Goal: Communication & Community: Answer question/provide support

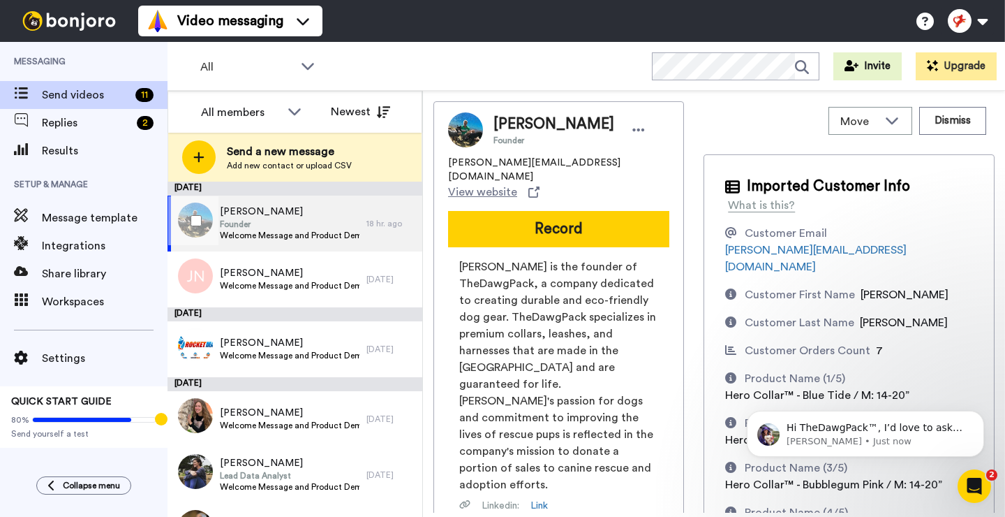
click at [379, 211] on div "Michael Ekegren Founder Welcome Message and Product Demo 18 hr. ago" at bounding box center [295, 223] width 255 height 56
click at [953, 123] on button "Dismiss" at bounding box center [952, 121] width 67 height 28
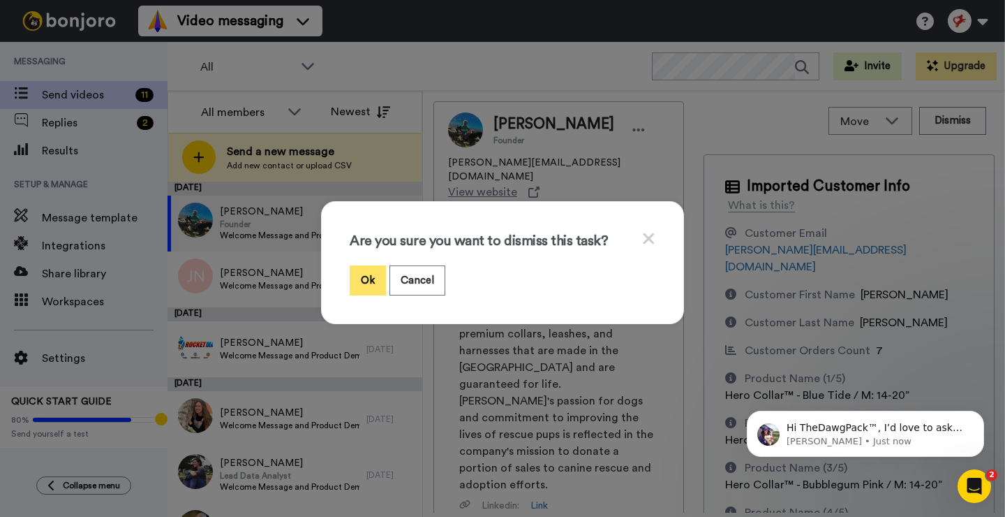
click at [371, 278] on button "Ok" at bounding box center [368, 280] width 36 height 30
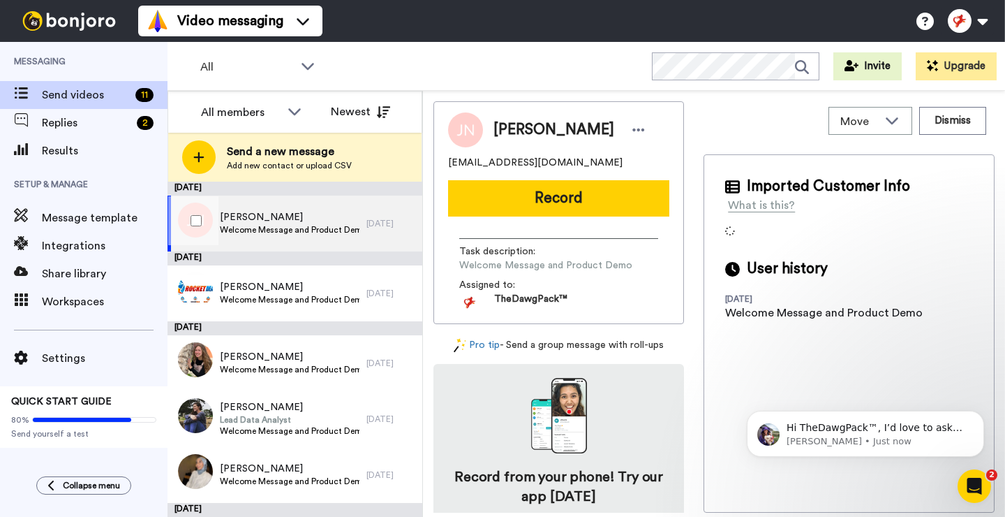
click at [276, 216] on span "JJ Noah" at bounding box center [290, 217] width 140 height 14
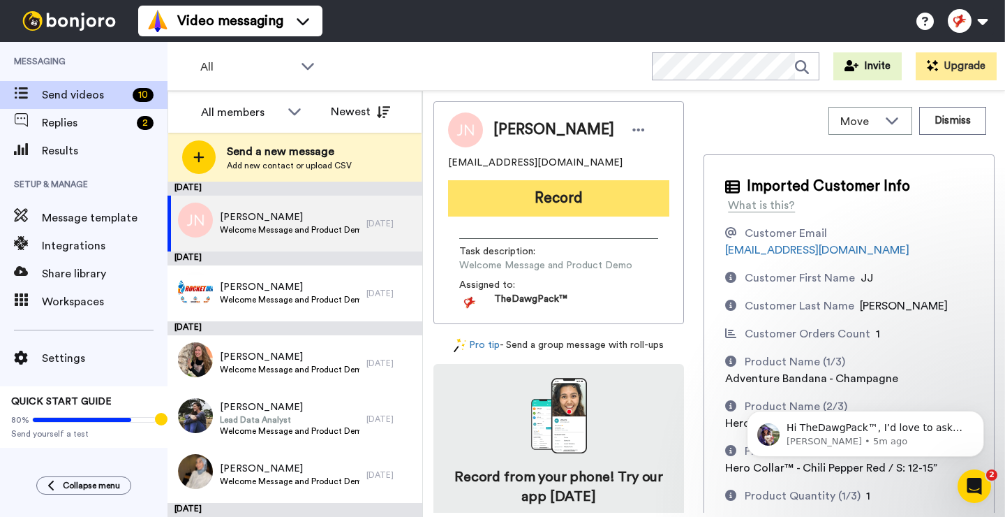
click at [552, 200] on button "Record" at bounding box center [558, 198] width 221 height 36
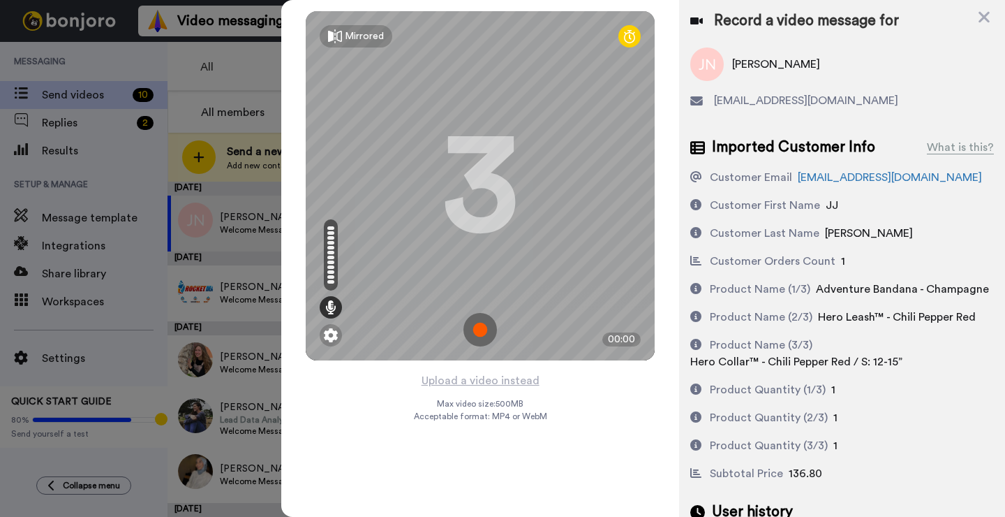
click at [482, 323] on img at bounding box center [481, 330] width 34 height 34
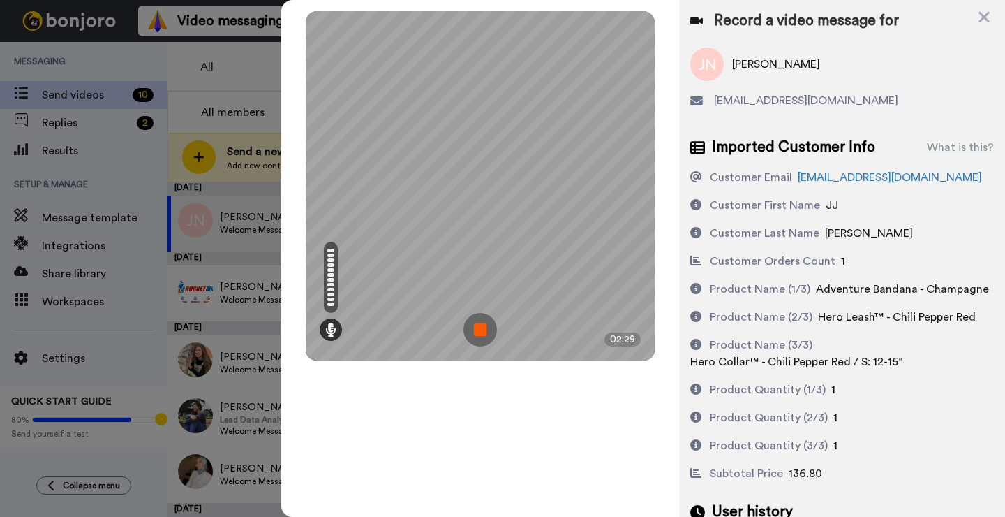
click at [482, 323] on img at bounding box center [481, 330] width 34 height 34
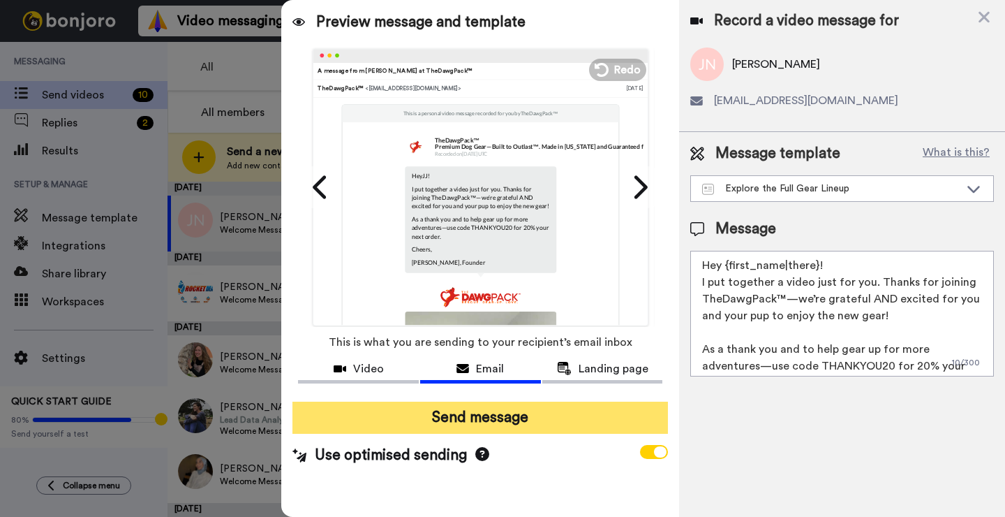
click at [473, 423] on button "Send message" at bounding box center [481, 417] width 376 height 32
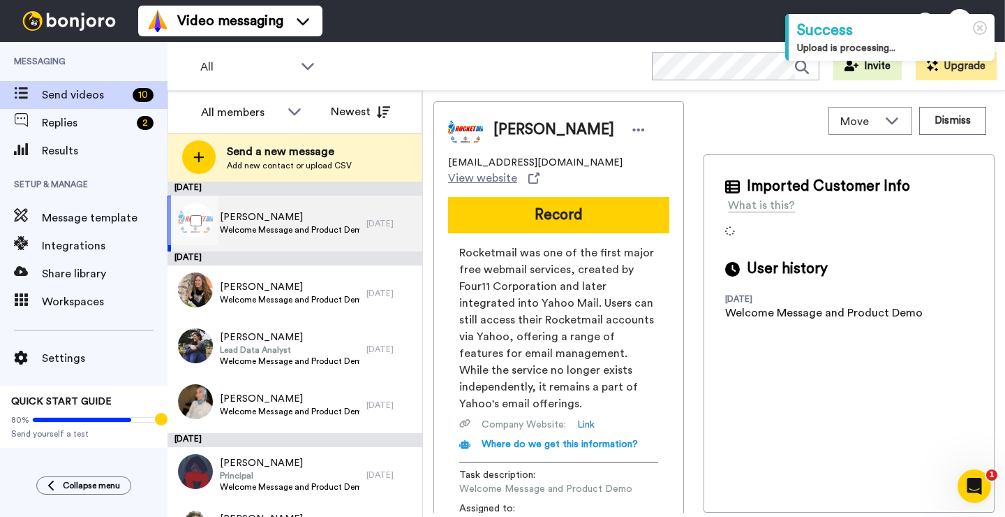
click at [299, 220] on span "Angela Walsh" at bounding box center [290, 217] width 140 height 14
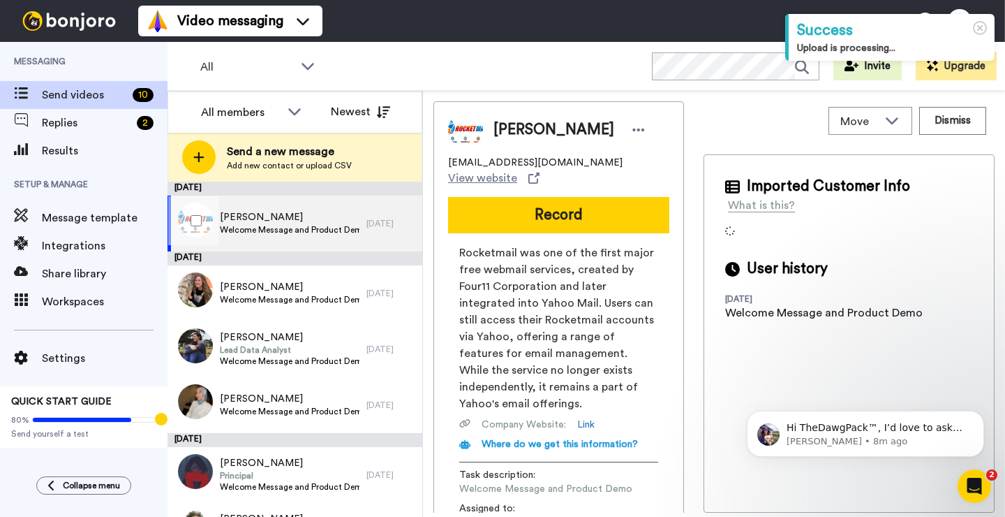
click at [293, 225] on span "Welcome Message and Product Demo" at bounding box center [290, 229] width 140 height 11
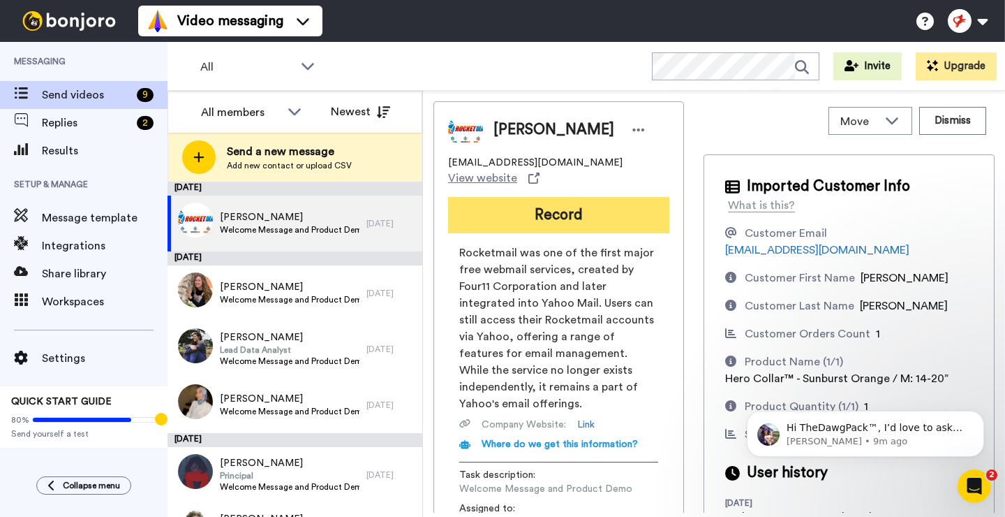
click at [547, 197] on button "Record" at bounding box center [558, 215] width 221 height 36
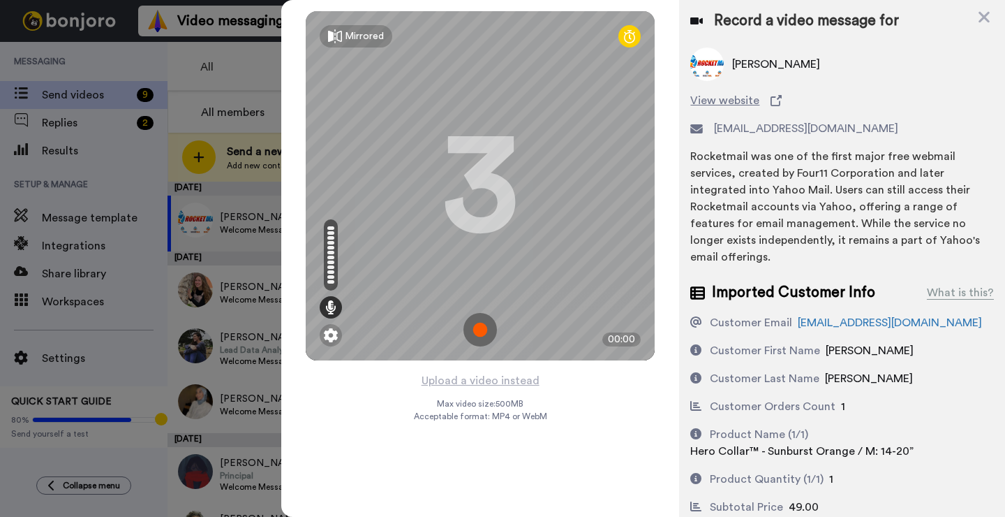
click at [482, 325] on img at bounding box center [481, 330] width 34 height 34
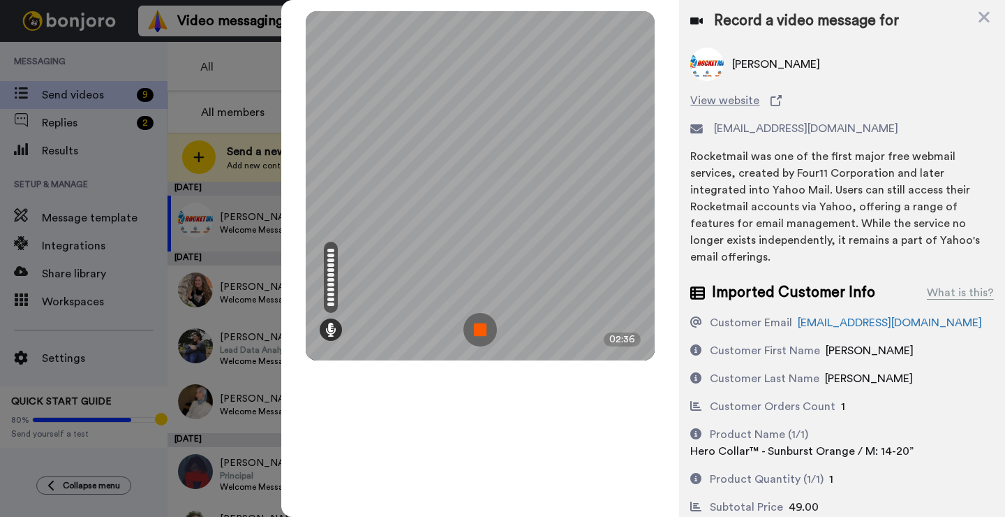
click at [480, 339] on img at bounding box center [481, 330] width 34 height 34
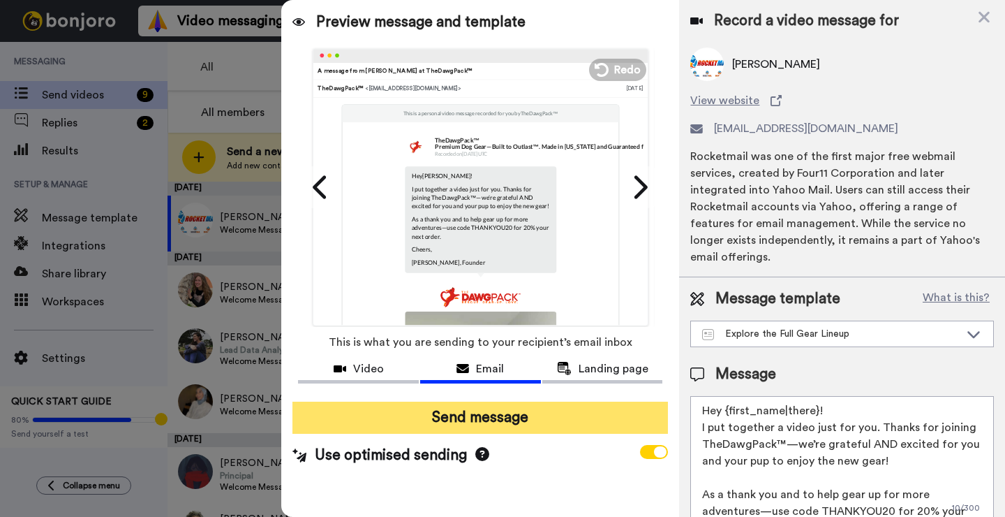
click at [567, 421] on button "Send message" at bounding box center [481, 417] width 376 height 32
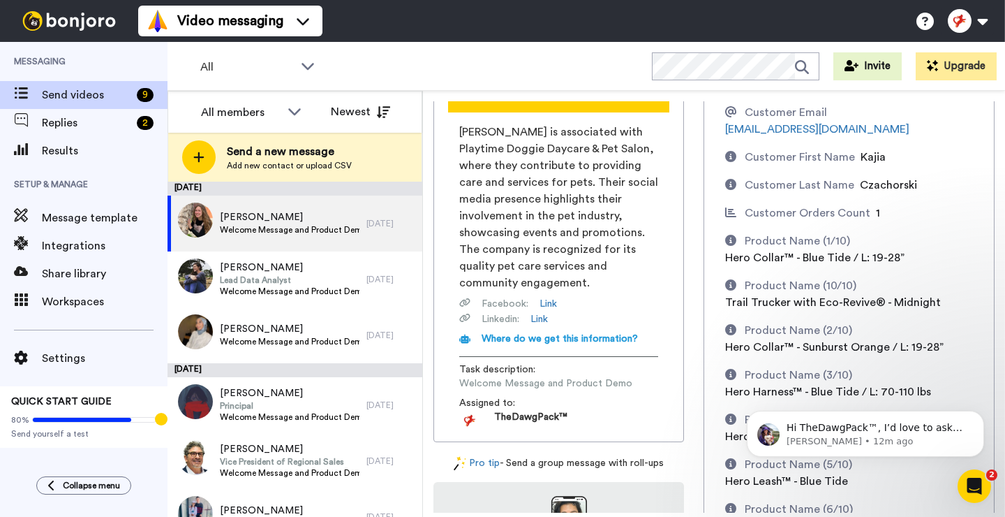
scroll to position [123, 0]
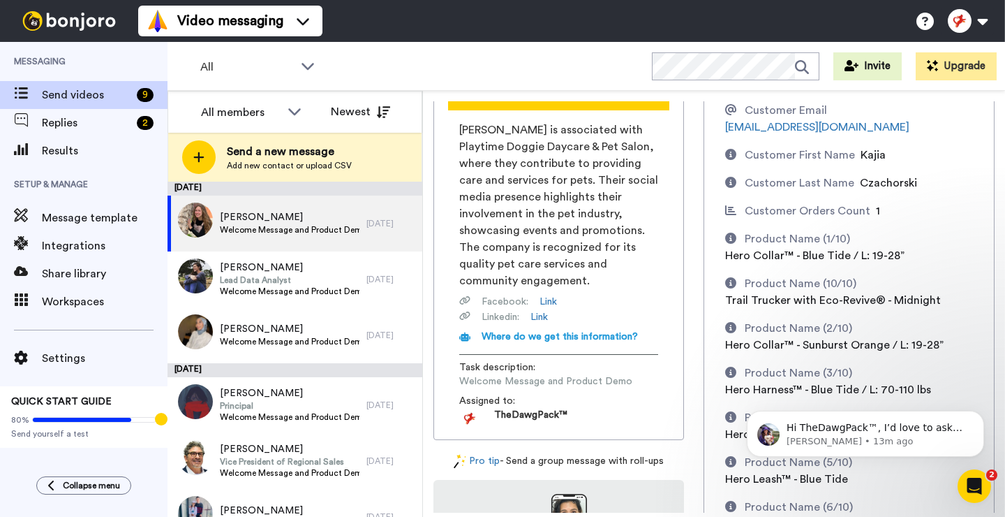
click at [577, 73] on div "All WORKSPACES View all All Default Task List + Add a new workspace Invite Upgr…" at bounding box center [587, 66] width 838 height 49
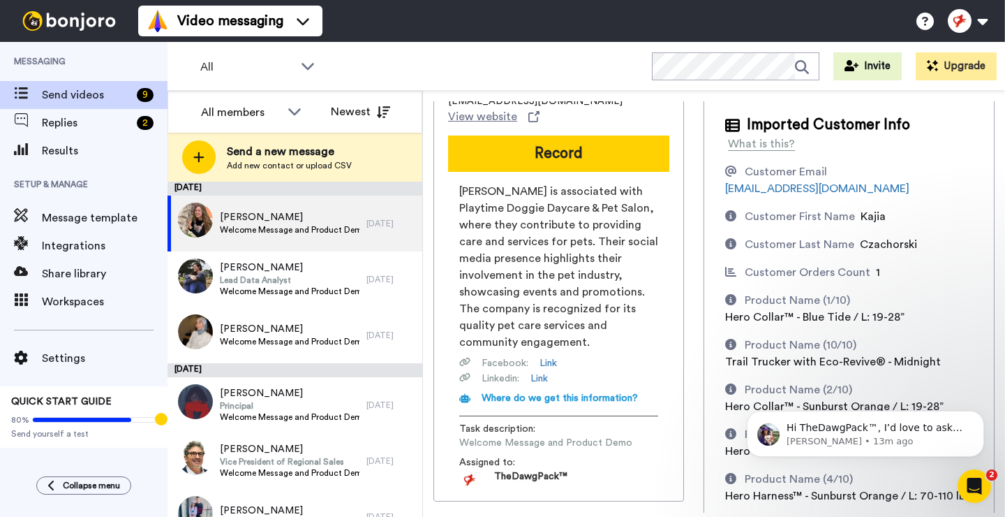
scroll to position [0, 0]
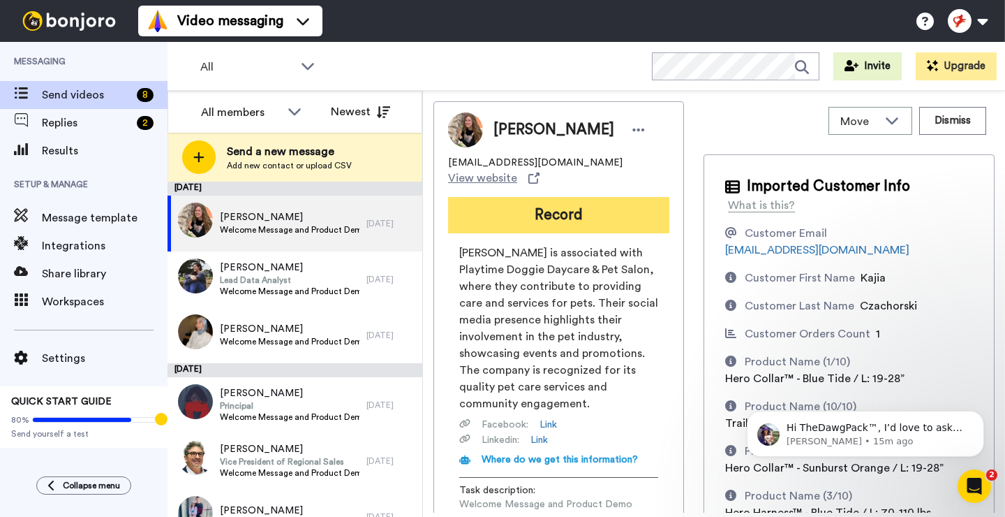
click at [549, 198] on button "Record" at bounding box center [558, 215] width 221 height 36
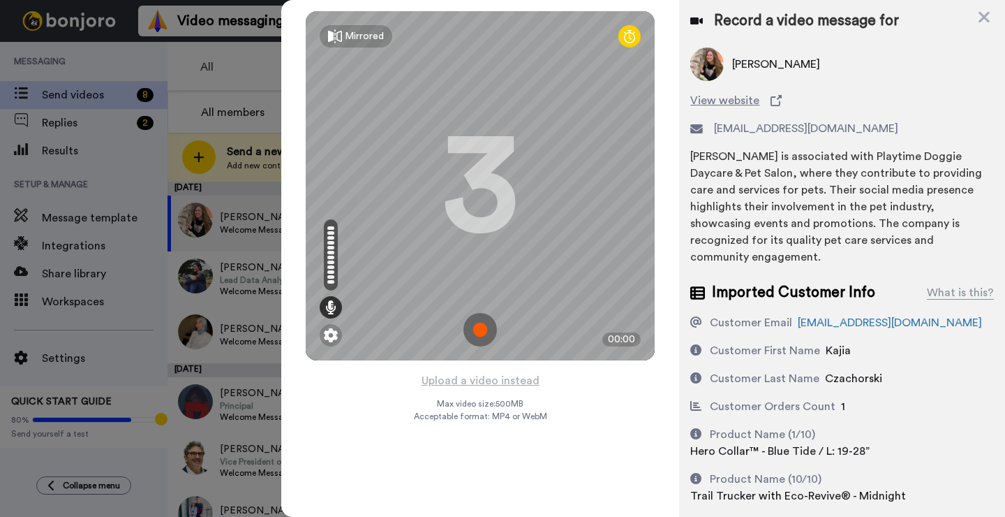
click at [478, 327] on img at bounding box center [481, 330] width 34 height 34
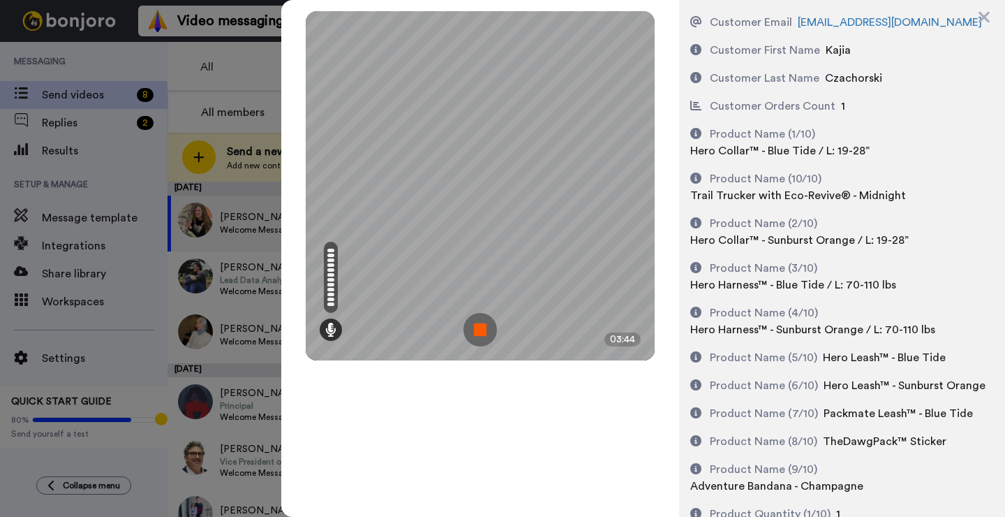
scroll to position [302, 0]
click at [485, 334] on img at bounding box center [481, 330] width 34 height 34
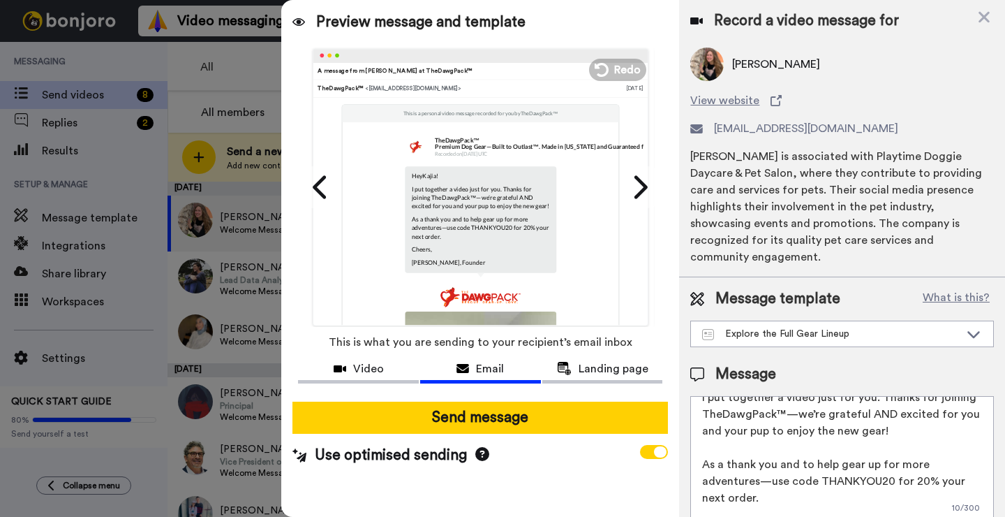
scroll to position [33, 0]
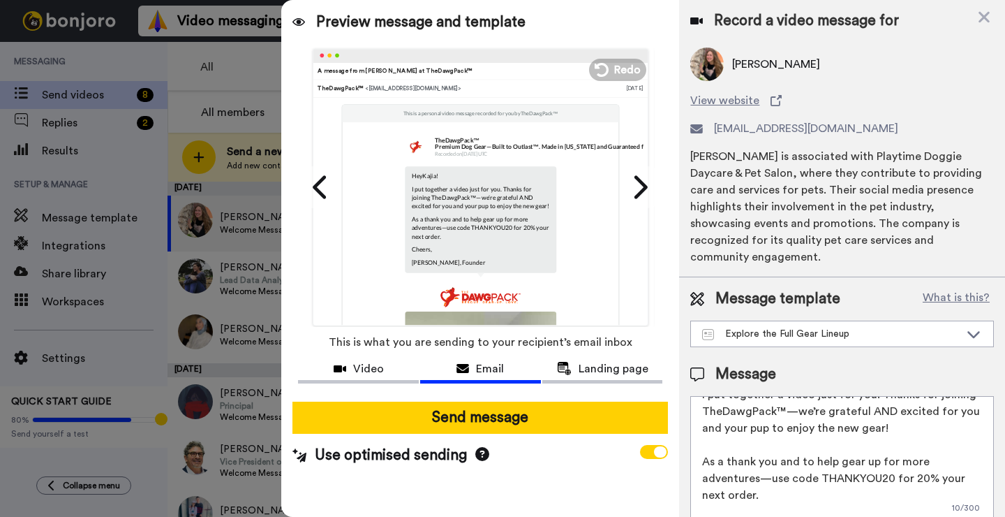
click at [889, 411] on textarea "Hey {first_name|there}! I put together a video just for you. Thanks for joining…" at bounding box center [842, 459] width 304 height 126
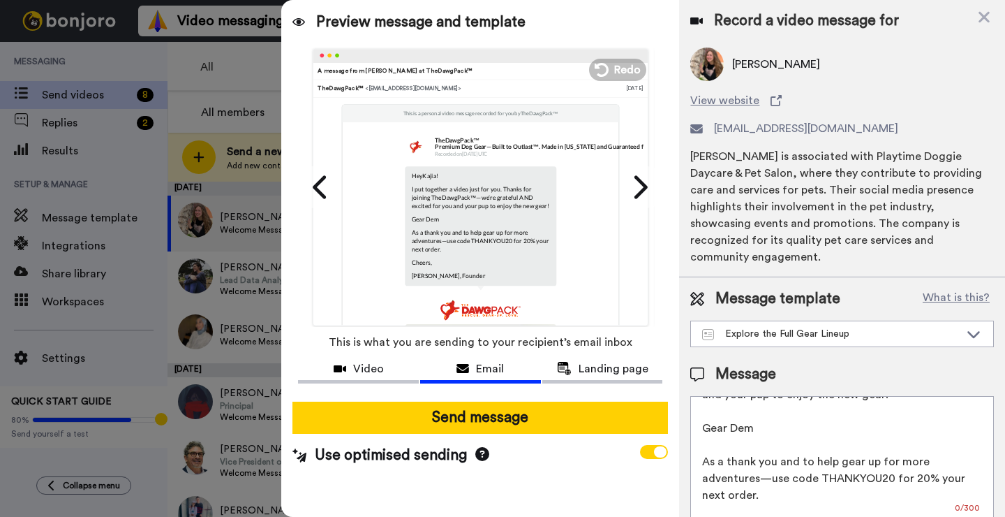
scroll to position [77, 0]
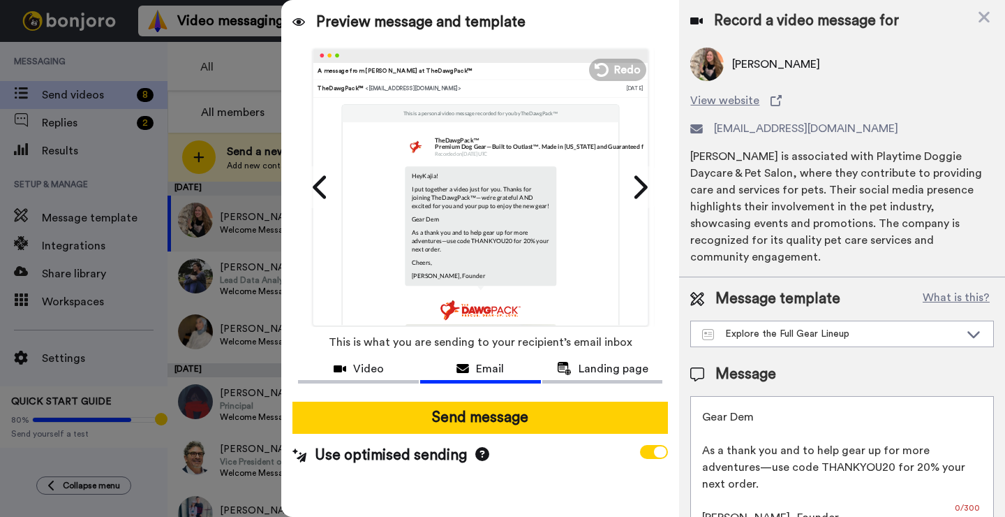
click at [793, 495] on textarea "Hey {first_name|there}! I put together a video just for you. Thanks for joining…" at bounding box center [842, 459] width 304 height 126
click at [786, 401] on textarea "Hey {first_name|there}! I put together a video just for you. Thanks for joining…" at bounding box center [842, 459] width 304 height 126
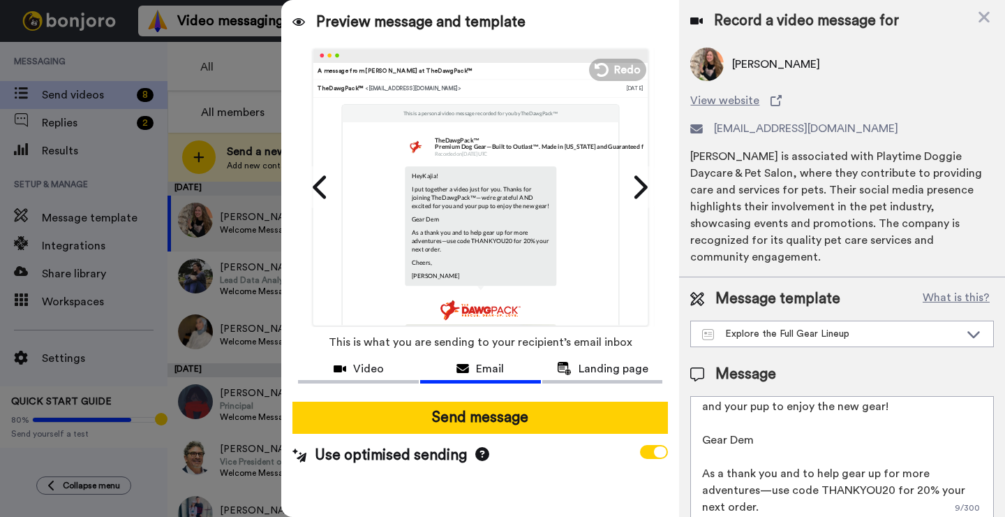
scroll to position [65, 0]
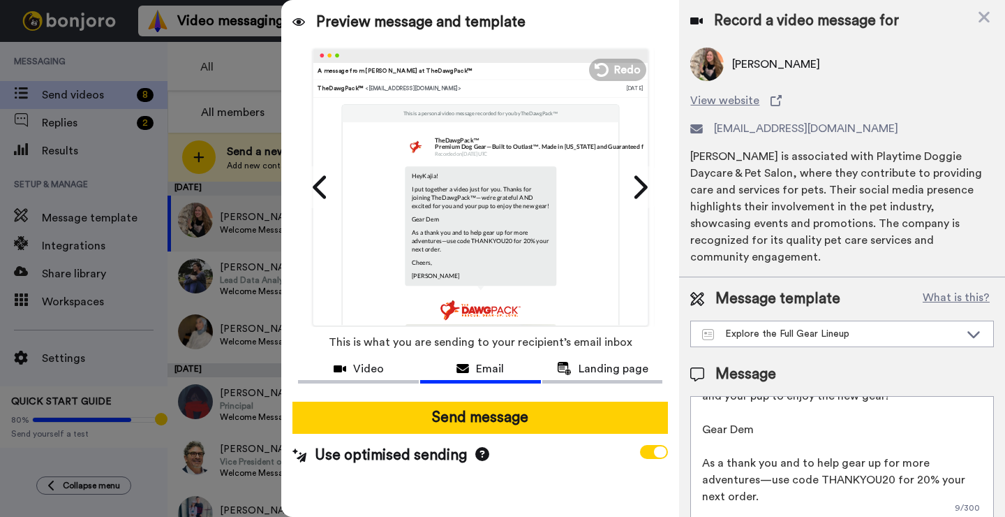
drag, startPoint x: 730, startPoint y: 476, endPoint x: 688, endPoint y: 437, distance: 57.3
click at [688, 437] on div "Message template What is this? Explore the Full Gear Lineup Explore the Full Ge…" at bounding box center [842, 405] width 326 height 256
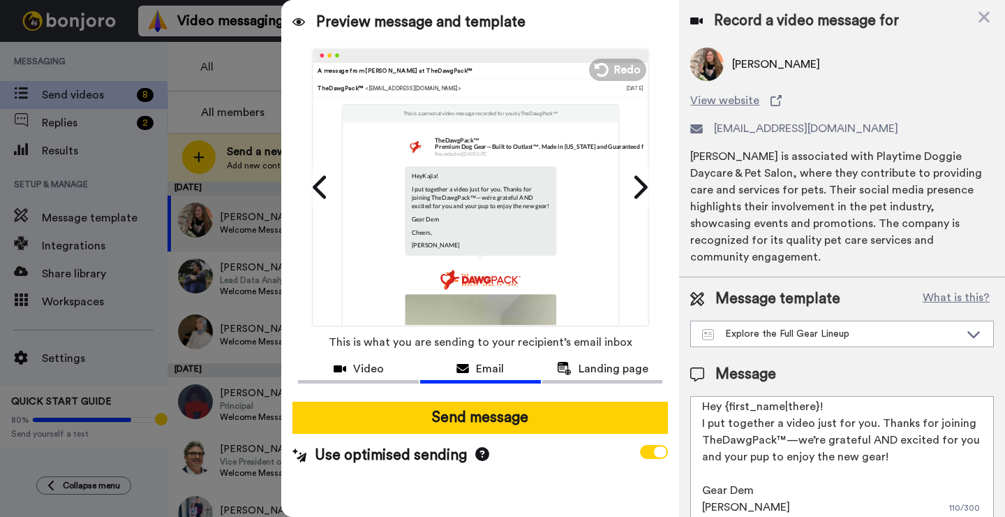
scroll to position [21, 0]
paste textarea "https://www.thedawgpack.com/pages/gear-demo"
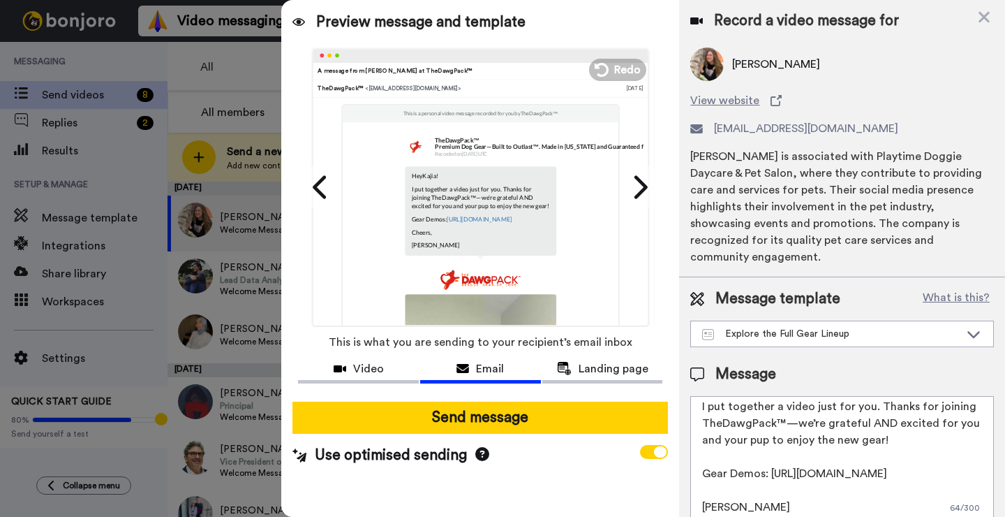
scroll to position [54, 0]
type textarea "Hey {first_name|there}! I put together a video just for you. Thanks for joining…"
click at [749, 487] on textarea "Hey {first_name|there}! I put together a video just for you. Thanks for joining…" at bounding box center [842, 459] width 304 height 126
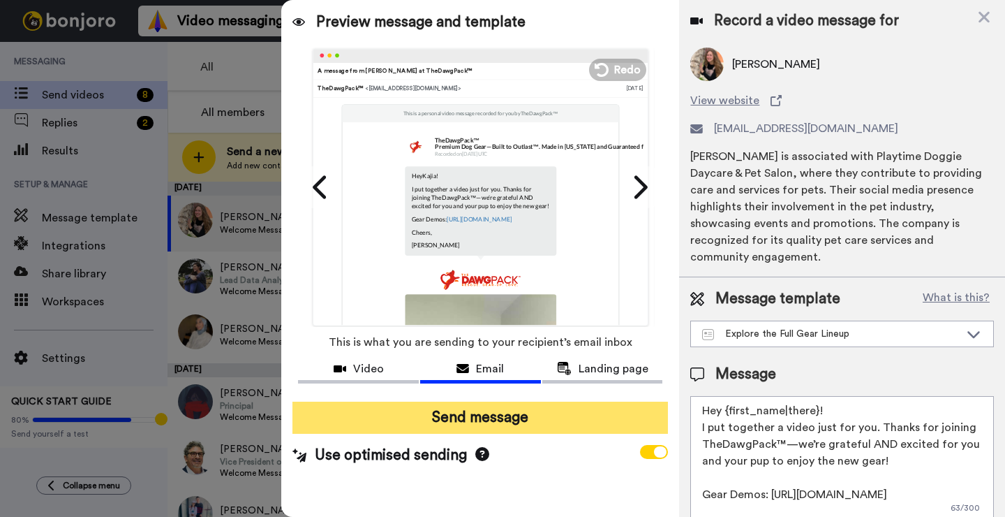
click at [542, 420] on button "Send message" at bounding box center [481, 417] width 376 height 32
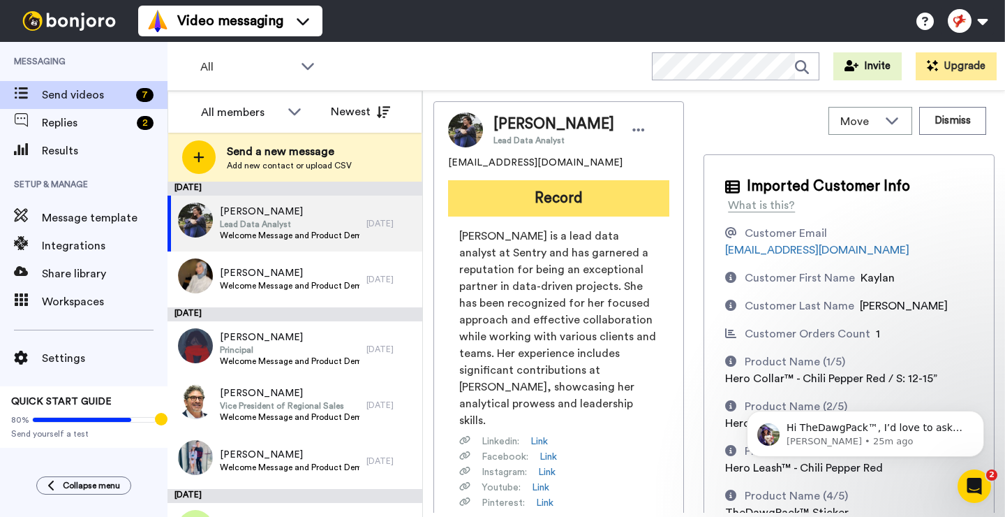
click at [560, 200] on button "Record" at bounding box center [558, 198] width 221 height 36
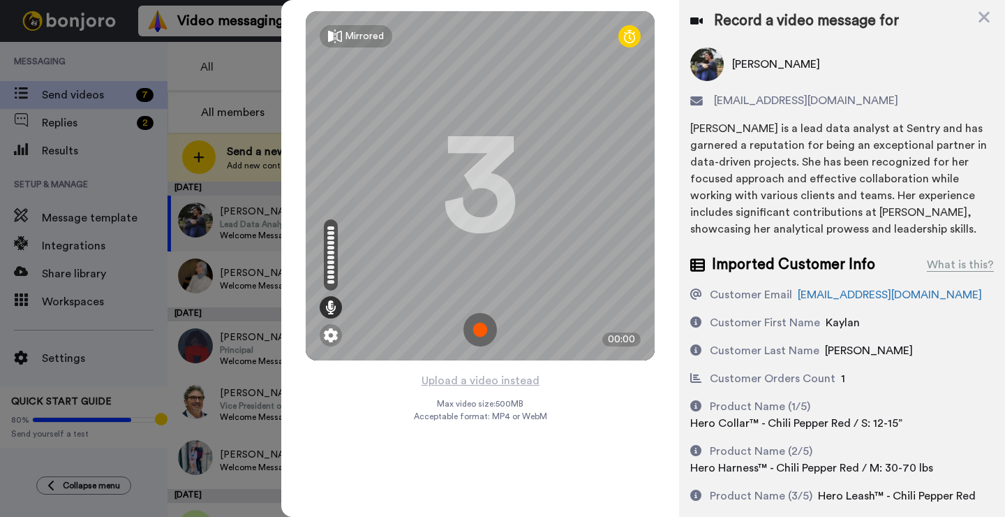
click at [482, 328] on img at bounding box center [481, 330] width 34 height 34
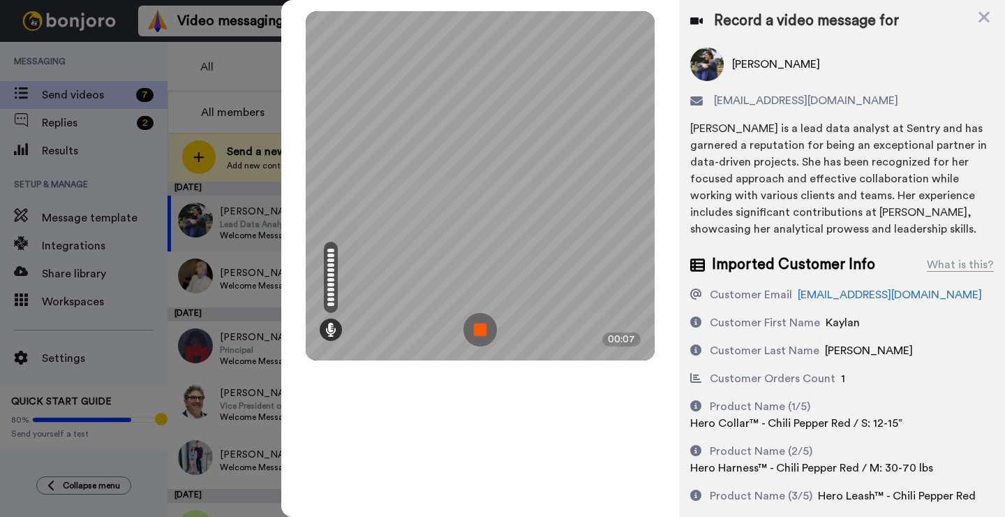
click at [482, 328] on img at bounding box center [481, 330] width 34 height 34
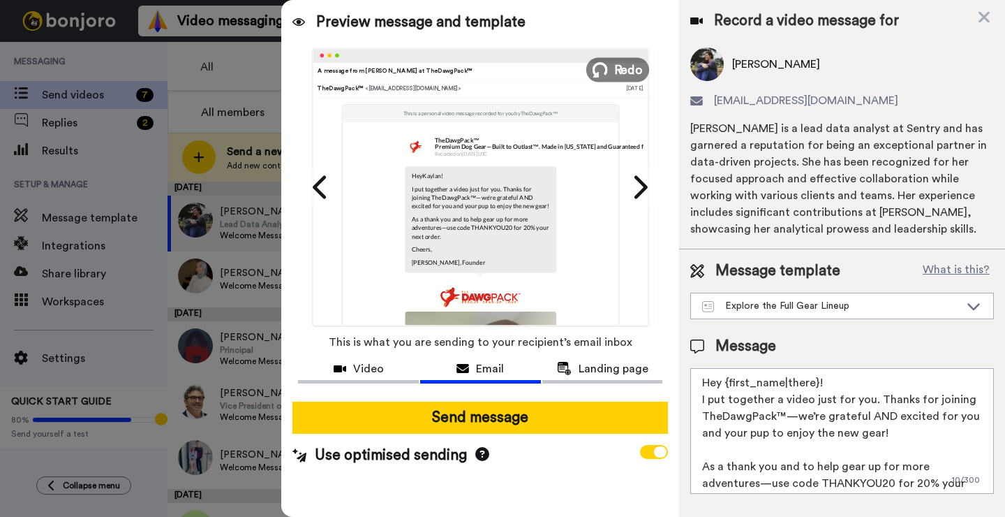
click at [619, 76] on span "Redo" at bounding box center [628, 69] width 29 height 18
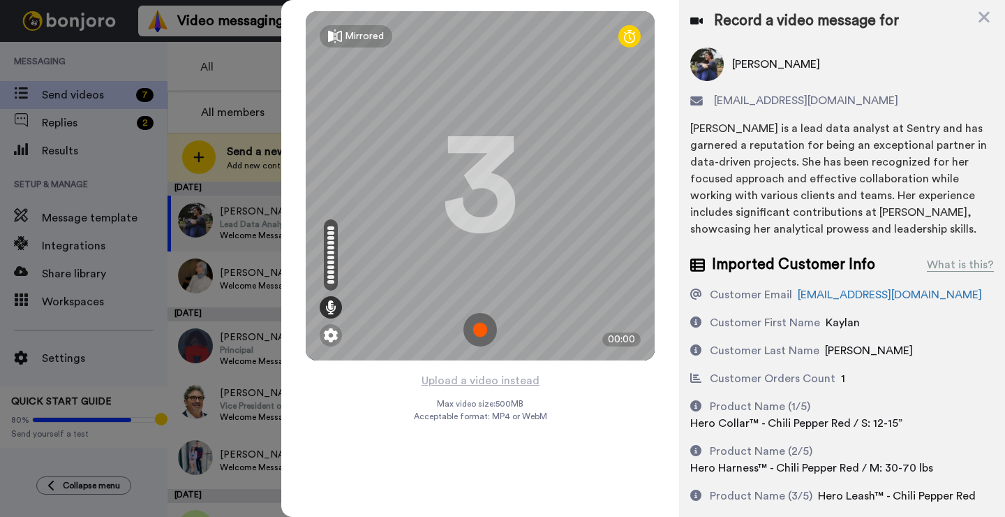
click at [482, 329] on img at bounding box center [481, 330] width 34 height 34
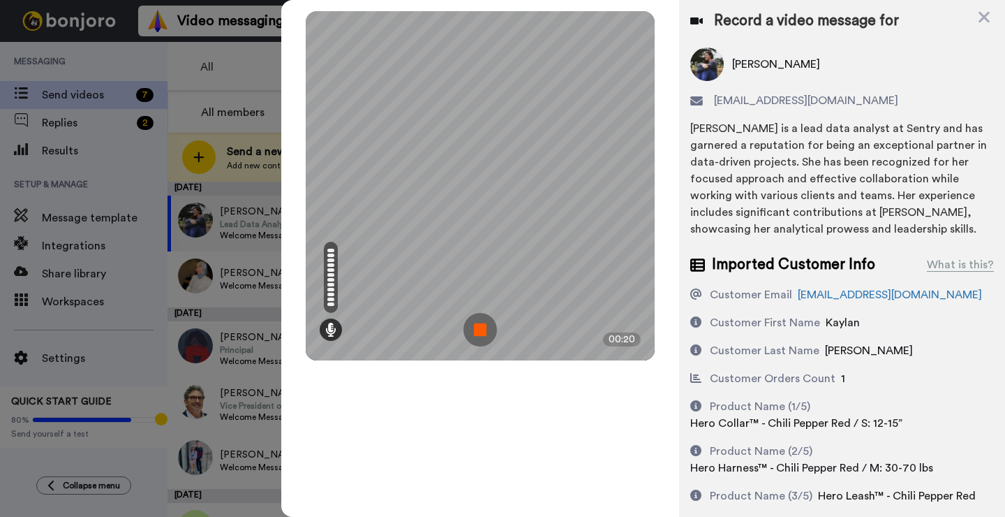
click at [482, 329] on img at bounding box center [481, 330] width 34 height 34
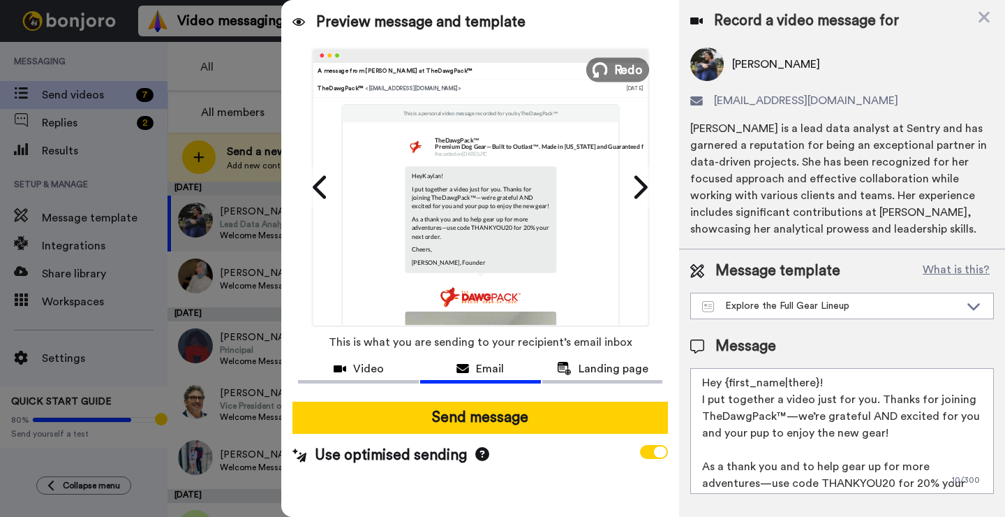
click at [615, 66] on span "Redo" at bounding box center [628, 69] width 29 height 18
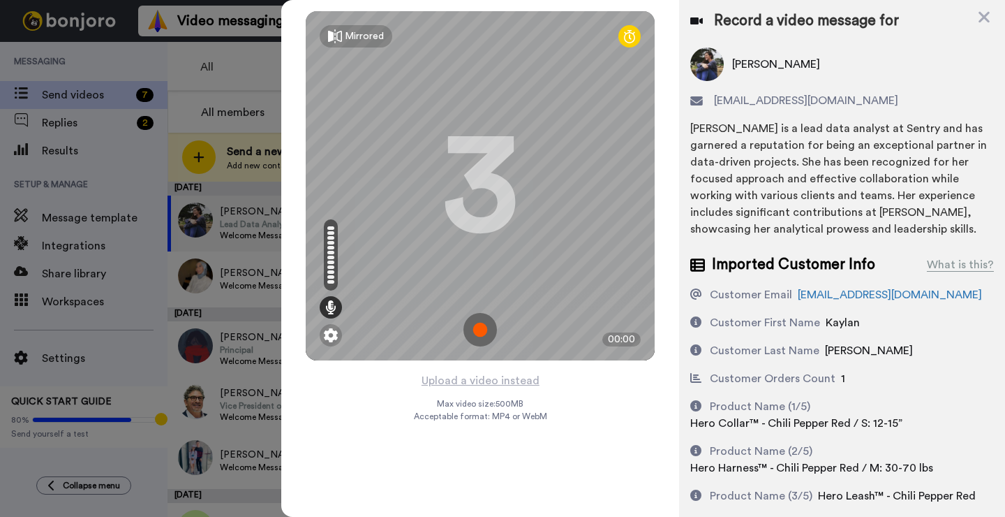
click at [482, 333] on img at bounding box center [481, 330] width 34 height 34
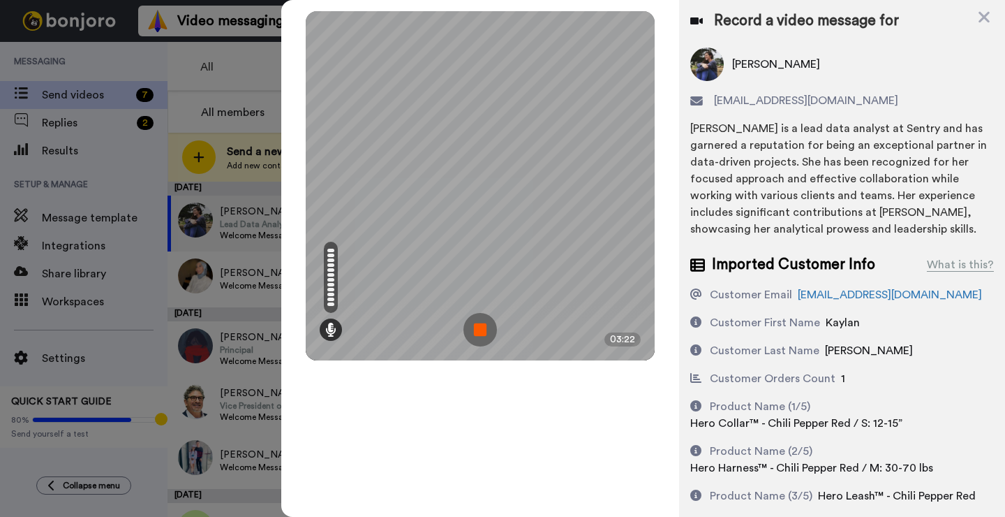
click at [482, 333] on img at bounding box center [481, 330] width 34 height 34
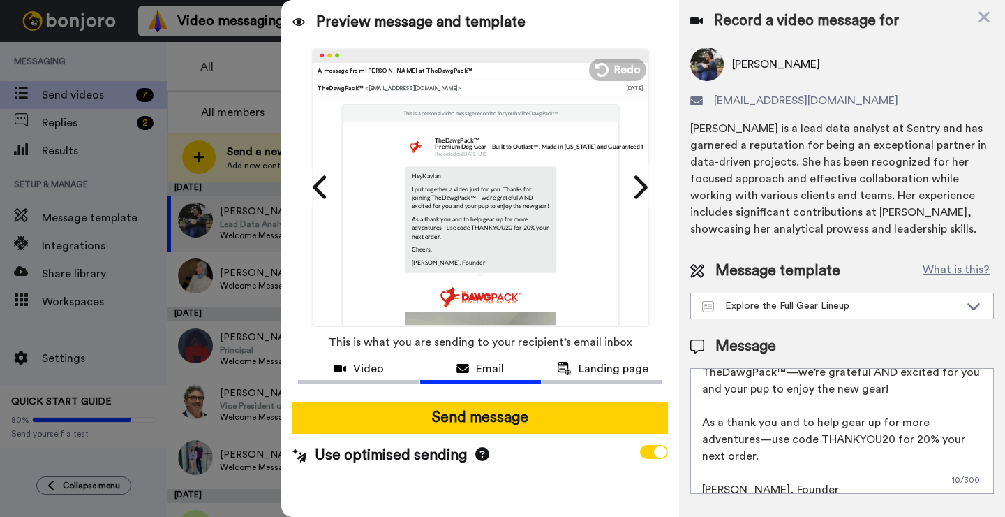
scroll to position [52, 0]
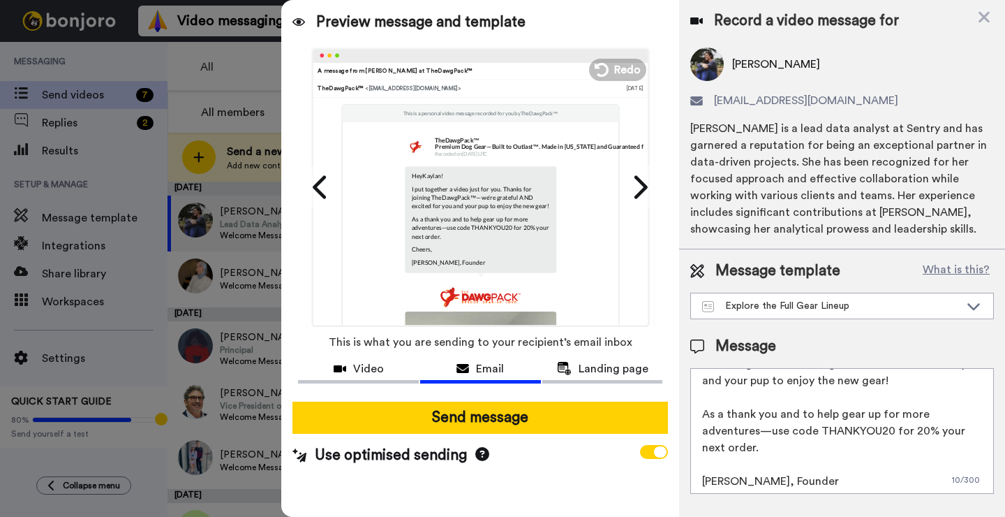
drag, startPoint x: 774, startPoint y: 445, endPoint x: 689, endPoint y: 408, distance: 92.6
click at [689, 408] on div "Message template What is this? Explore the Full Gear Lineup Explore the Full Ge…" at bounding box center [842, 377] width 326 height 256
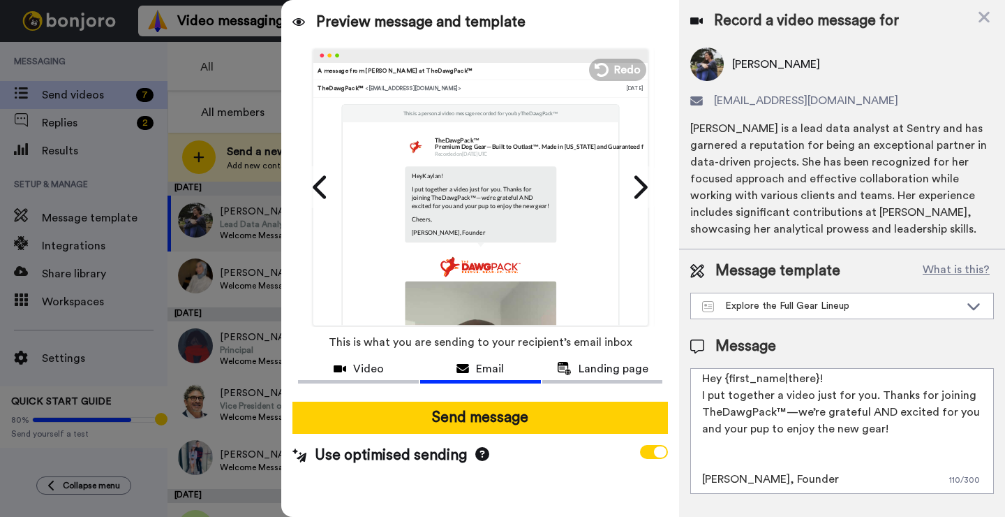
scroll to position [21, 0]
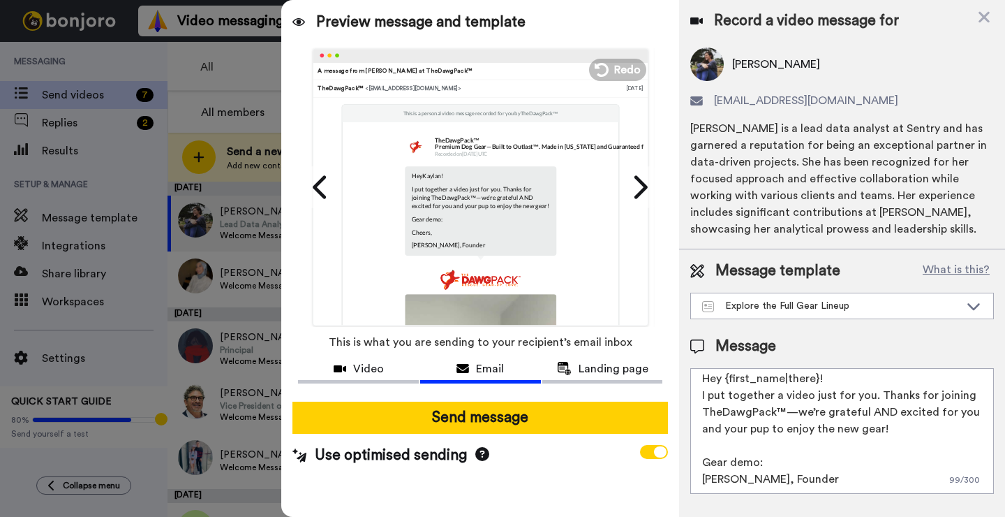
paste textarea "[URL][DOMAIN_NAME]"
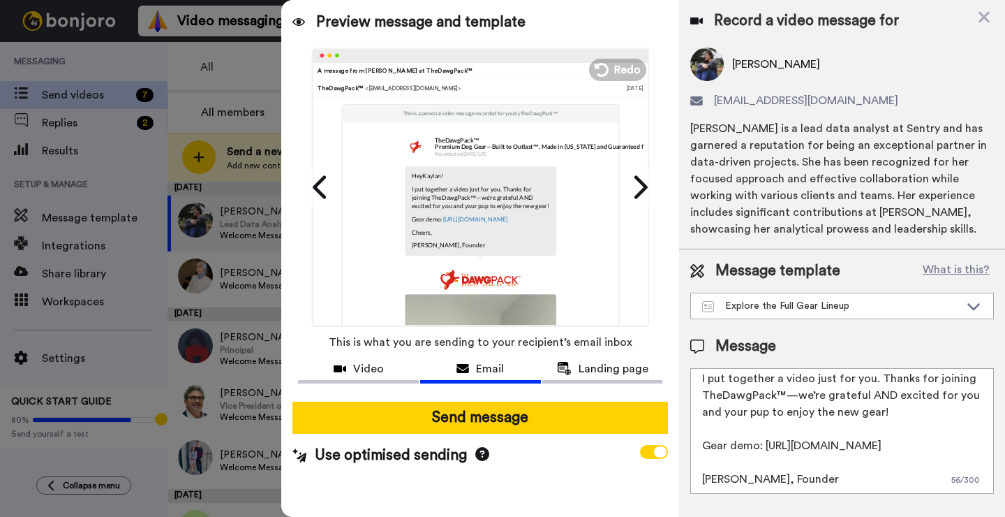
scroll to position [52, 0]
drag, startPoint x: 727, startPoint y: 445, endPoint x: 699, endPoint y: 413, distance: 43.0
click at [699, 413] on textarea "Hey {first_name|there}! I put together a video just for you. Thanks for joining…" at bounding box center [842, 431] width 304 height 126
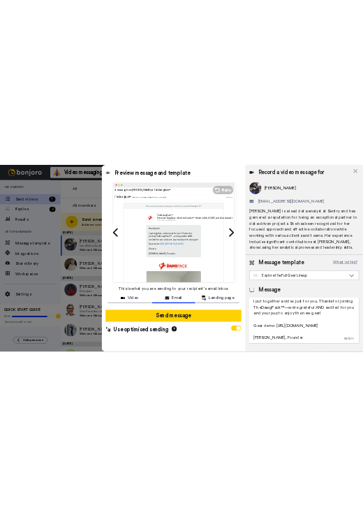
scroll to position [0, 0]
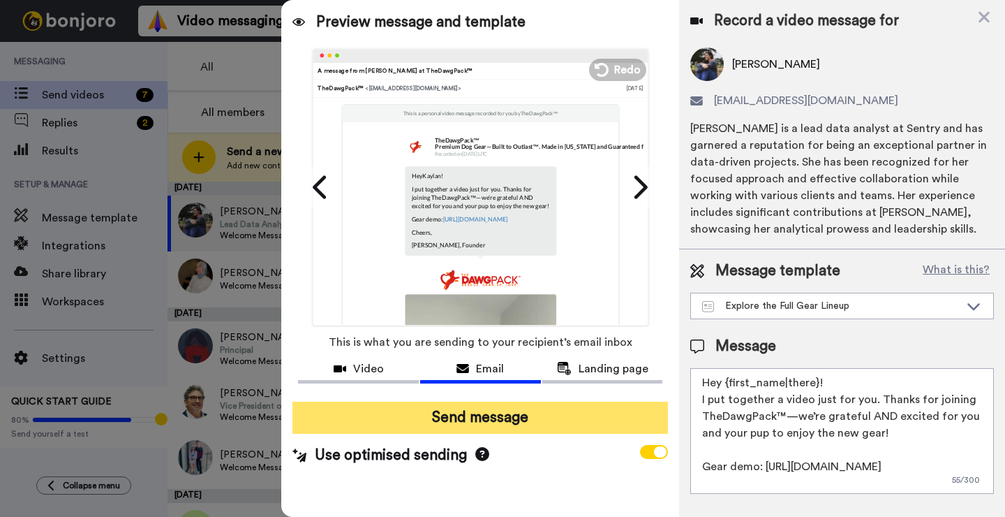
type textarea "Hey {first_name|there}! I put together a video just for you. Thanks for joining…"
click at [495, 420] on button "Send message" at bounding box center [481, 417] width 376 height 32
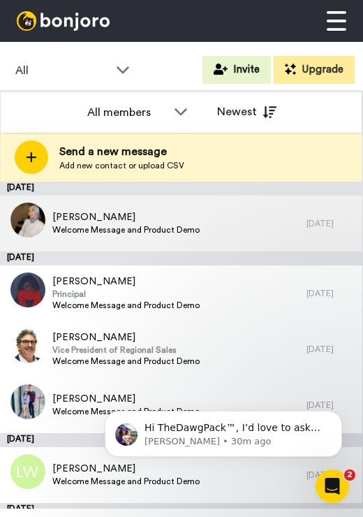
click at [107, 220] on span "[PERSON_NAME]" at bounding box center [125, 217] width 147 height 14
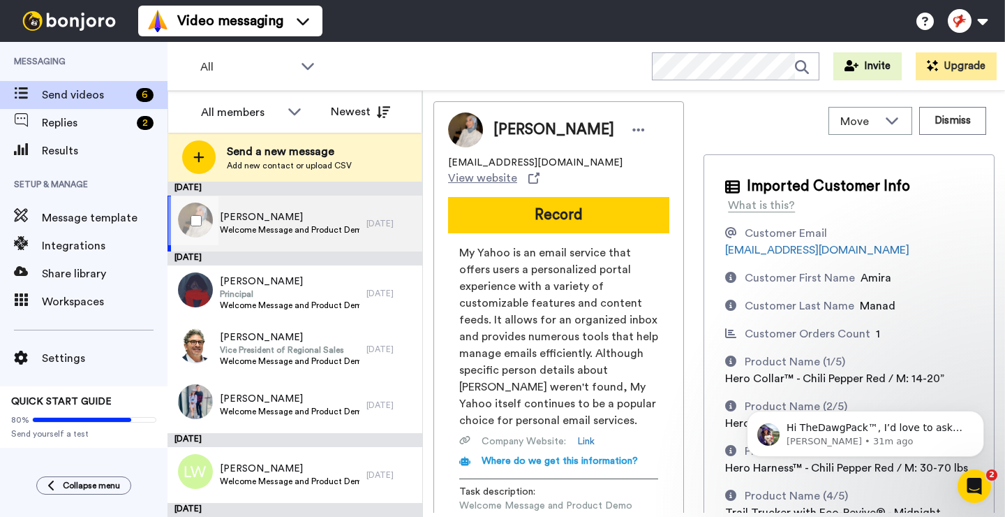
click at [284, 223] on span "[PERSON_NAME]" at bounding box center [290, 217] width 140 height 14
click at [362, 177] on span "View website" at bounding box center [482, 178] width 69 height 17
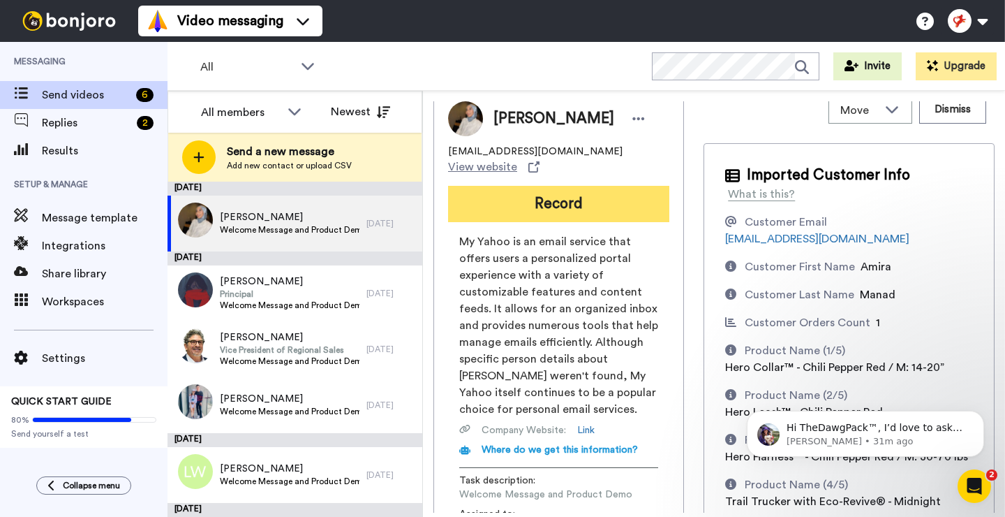
click at [362, 202] on button "Record" at bounding box center [558, 204] width 221 height 36
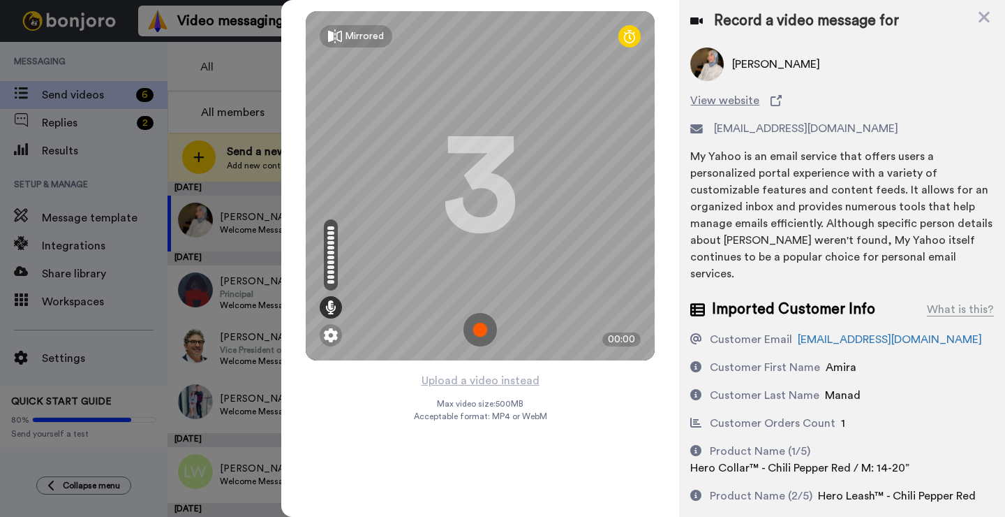
click at [362, 323] on img at bounding box center [481, 330] width 34 height 34
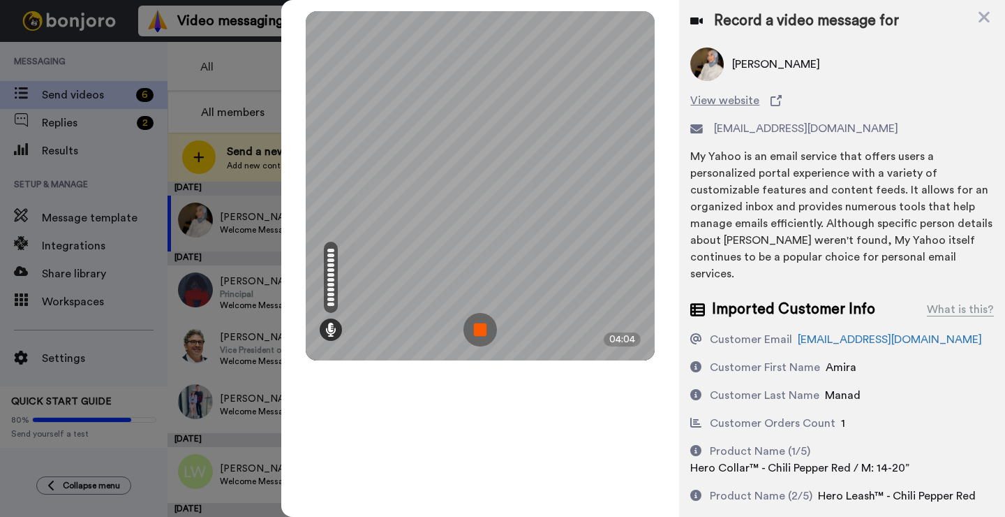
click at [362, 333] on img at bounding box center [481, 330] width 34 height 34
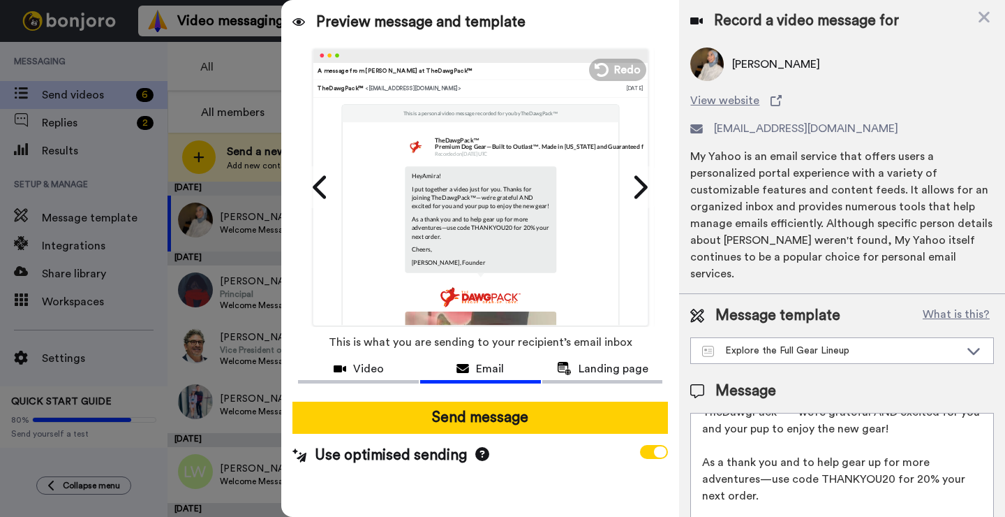
scroll to position [45, 0]
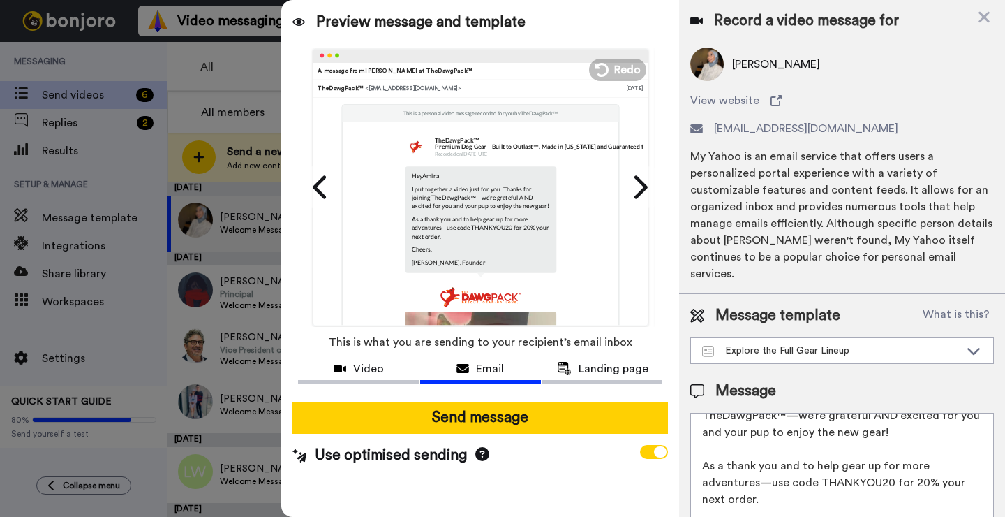
drag, startPoint x: 753, startPoint y: 478, endPoint x: 682, endPoint y: 441, distance: 79.3
click at [362, 441] on div "Message template What is this? Explore the Full Gear Lineup Explore the Full Ge…" at bounding box center [842, 422] width 326 height 256
paste textarea "Gear demo: https://www.thedawgpack.com/pages/gear-demo"
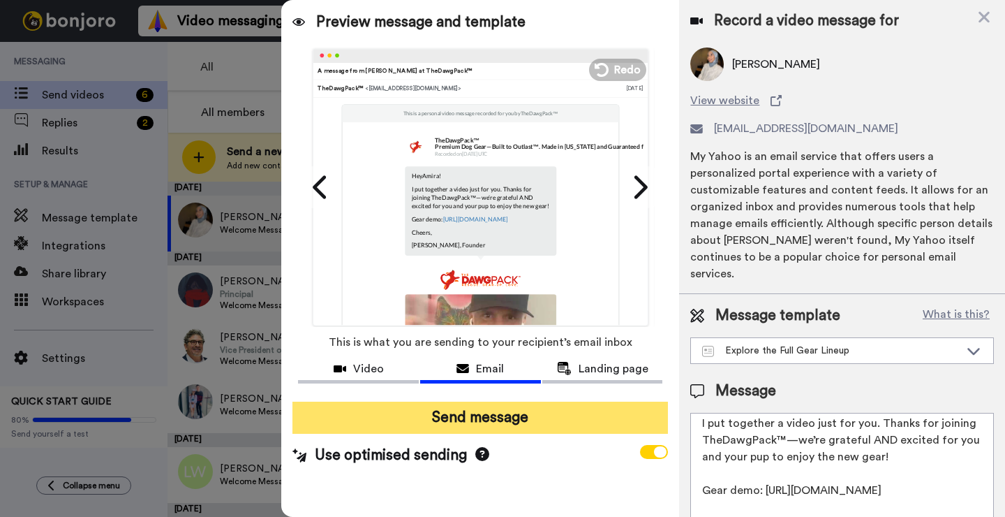
type textarea "Hey {first_name|there}! I put together a video just for you. Thanks for joining…"
click at [362, 419] on button "Send message" at bounding box center [481, 417] width 376 height 32
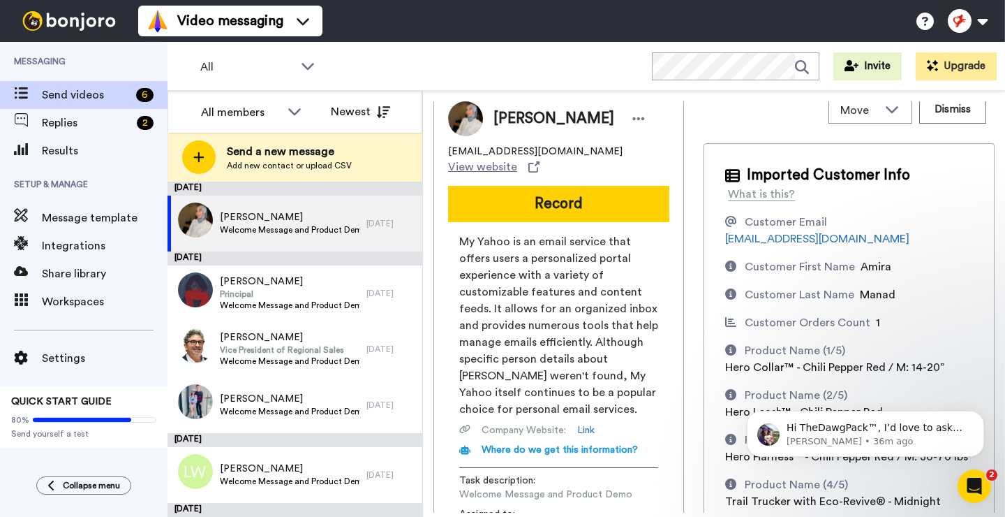
scroll to position [0, 0]
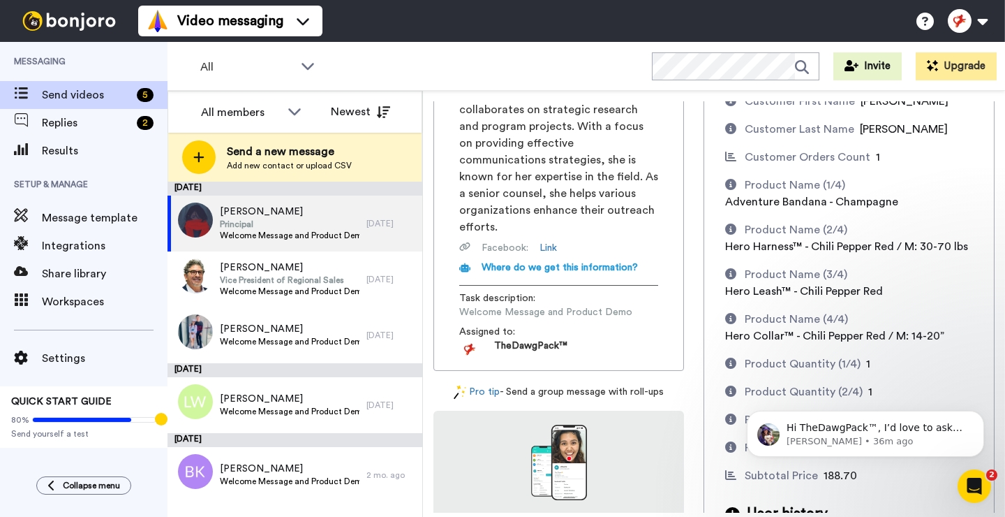
scroll to position [175, 0]
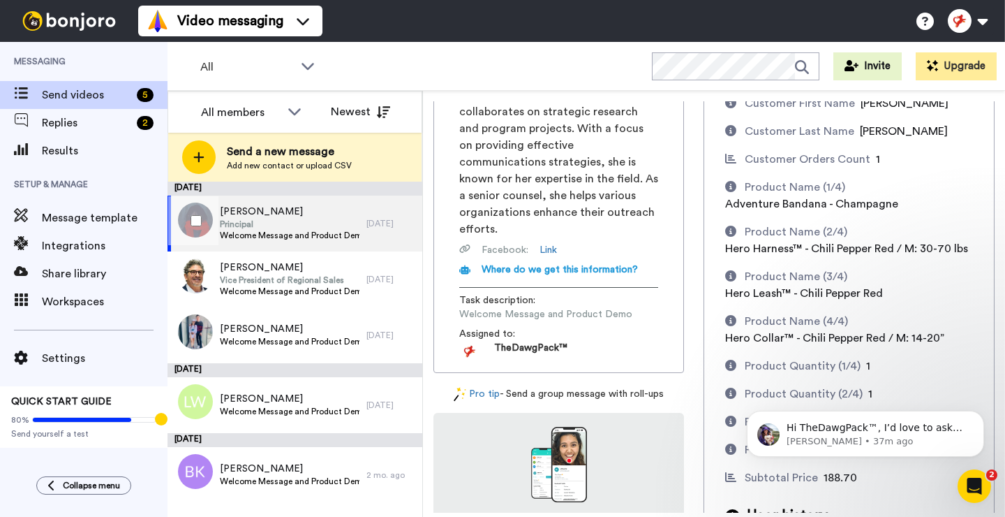
click at [273, 228] on span "Principal" at bounding box center [290, 224] width 140 height 11
click at [288, 219] on span "Principal" at bounding box center [290, 224] width 140 height 11
click at [251, 218] on span "Ann Getman" at bounding box center [290, 212] width 140 height 14
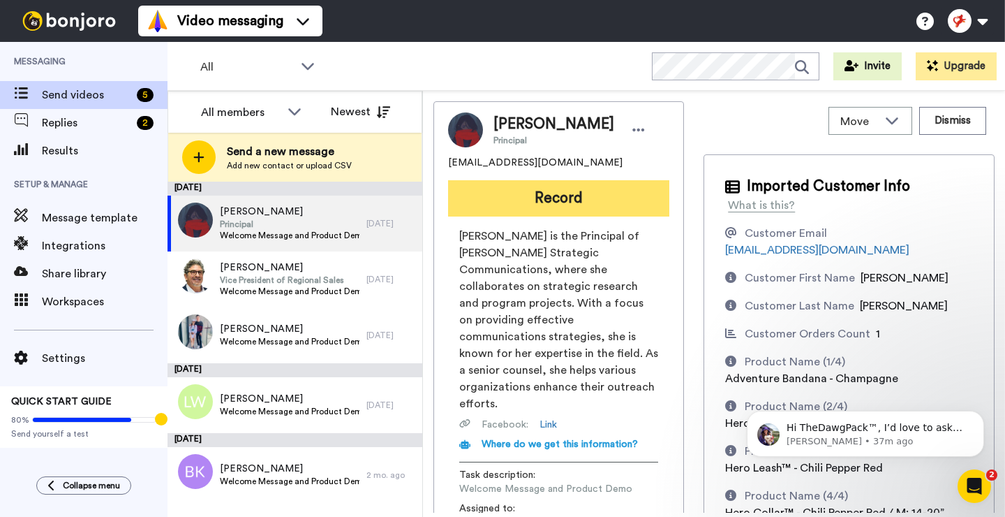
click at [537, 201] on button "Record" at bounding box center [558, 198] width 221 height 36
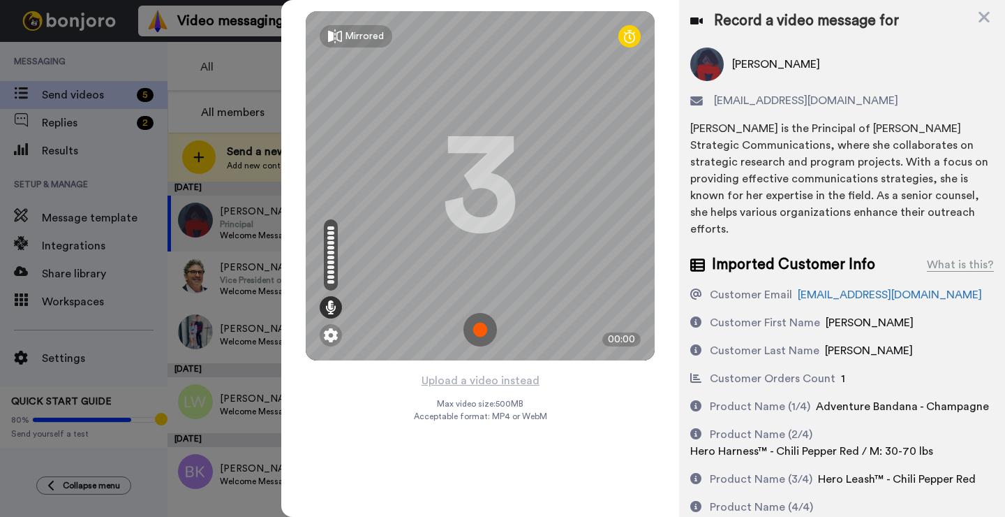
click at [478, 337] on img at bounding box center [481, 330] width 34 height 34
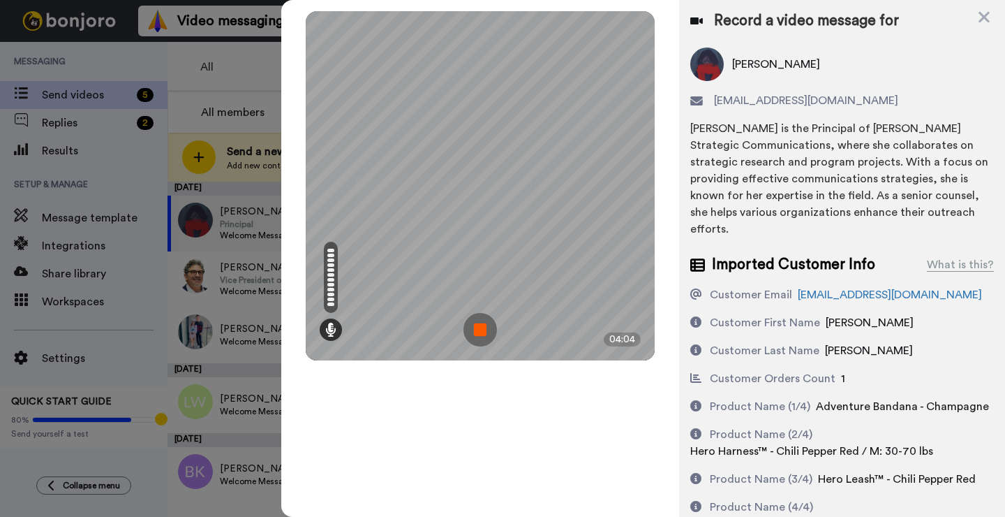
click at [478, 337] on img at bounding box center [481, 330] width 34 height 34
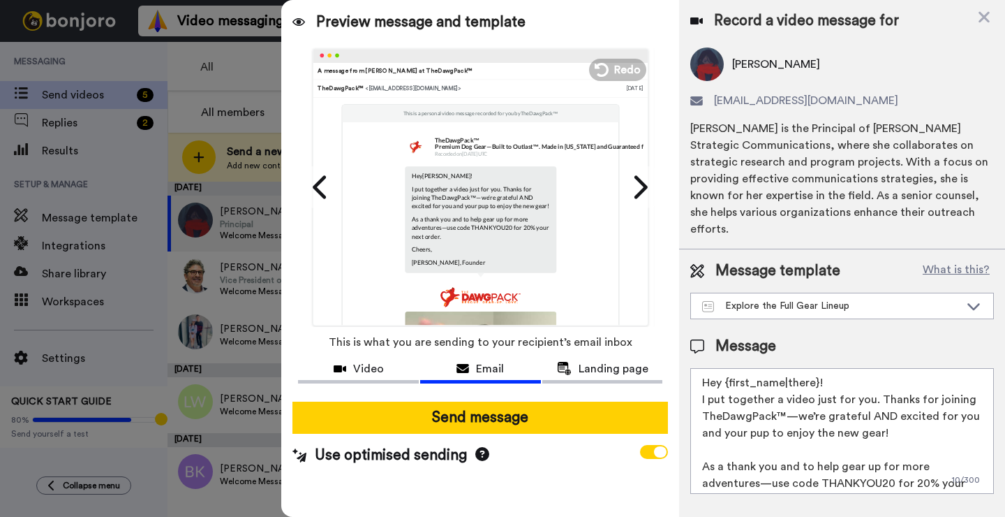
drag, startPoint x: 892, startPoint y: 400, endPoint x: 879, endPoint y: 385, distance: 20.3
click at [879, 385] on textarea "Hey {first_name|there}! I put together a video just for you. Thanks for joining…" at bounding box center [842, 431] width 304 height 126
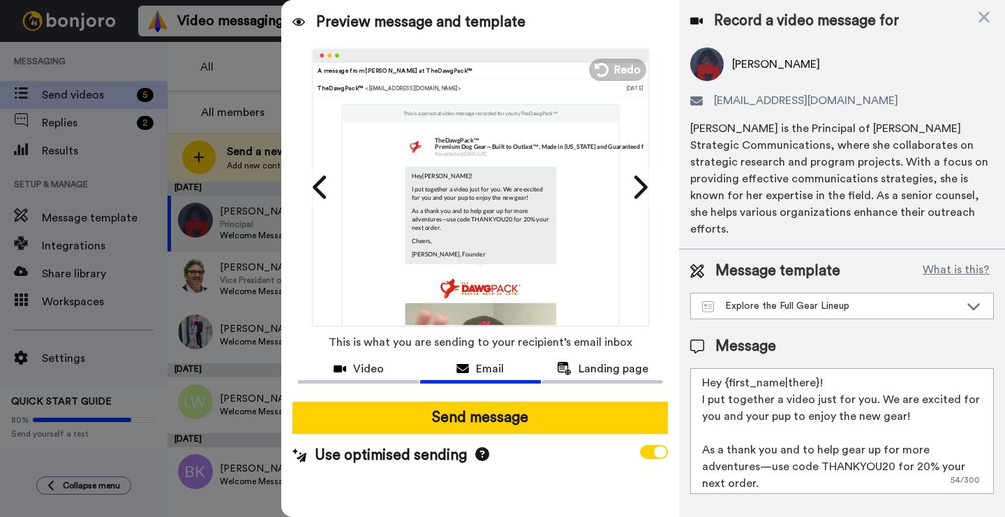
click at [915, 397] on textarea "Hey {first_name|there}! I put together a video just for you. We are excited for…" at bounding box center [842, 431] width 304 height 126
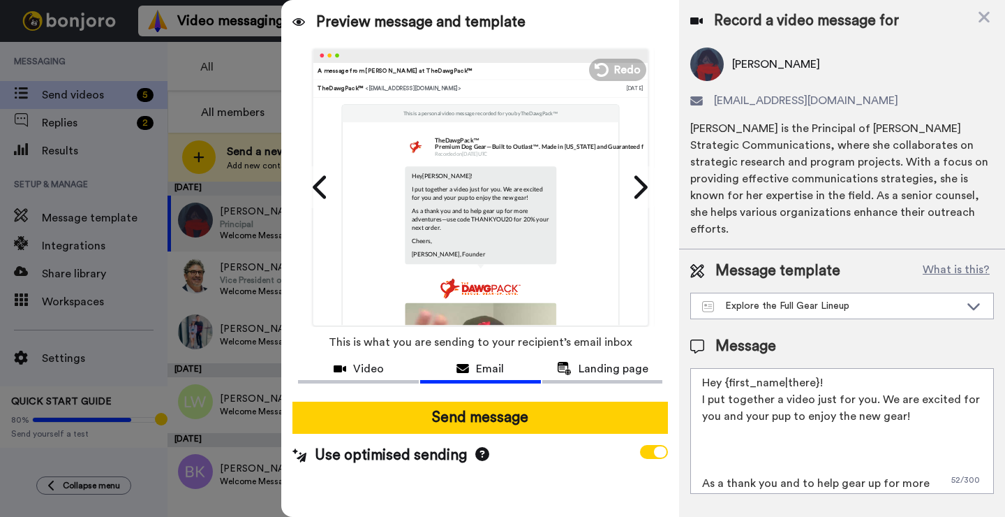
paste textarea "Gear demo: https://www.thedawgpack.com/pages/gear-de"
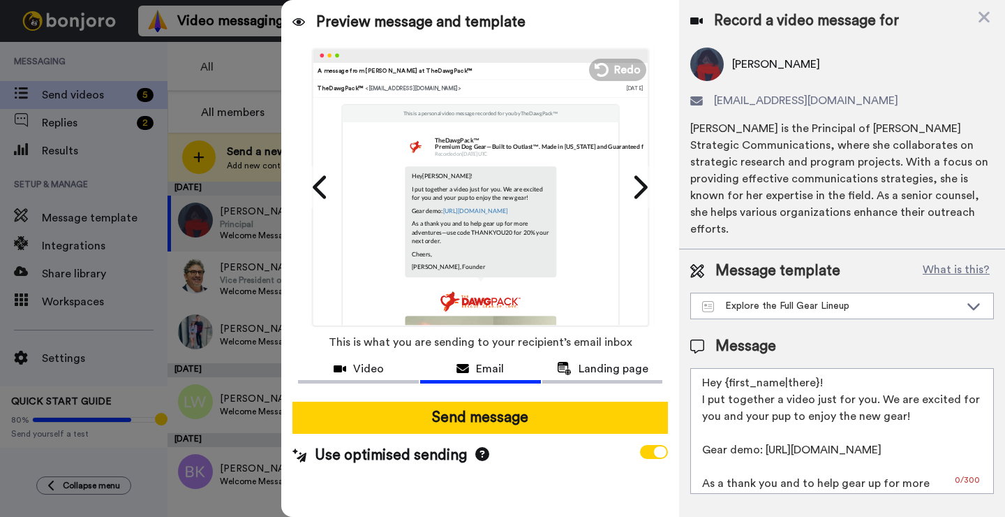
click at [702, 451] on textarea "Hey {first_name|there}! I put together a video just for you. We are excited for…" at bounding box center [842, 431] width 304 height 126
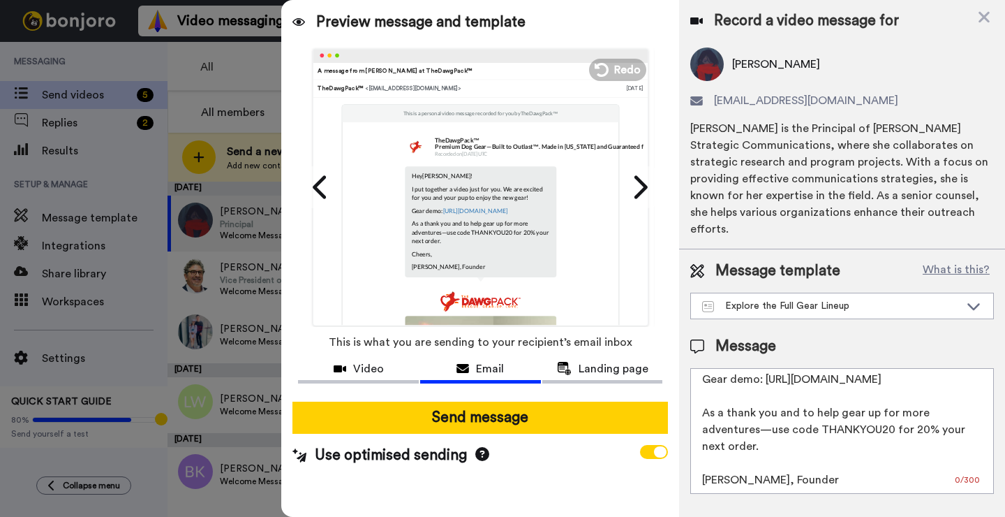
scroll to position [88, 0]
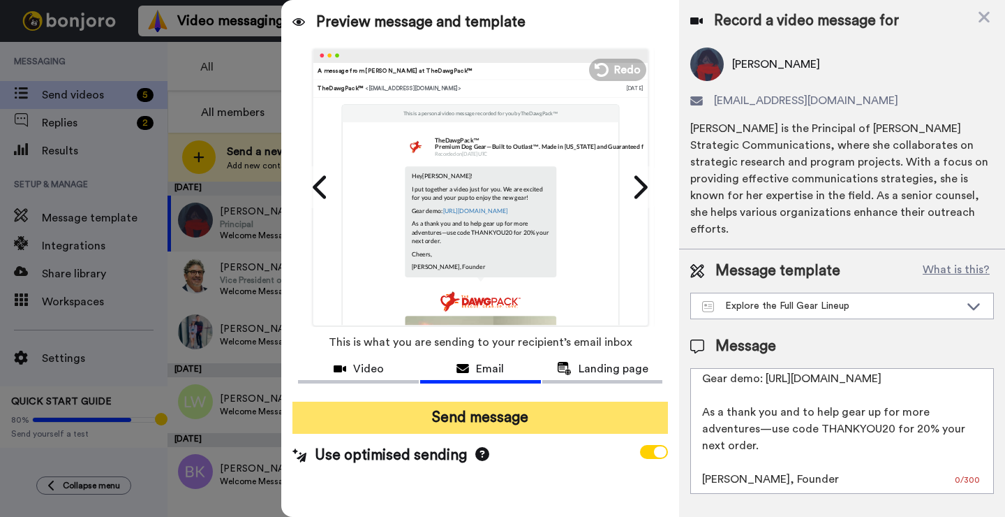
type textarea "Hey {first_name|there}! I put together a video just for you. We are excited for…"
click at [560, 418] on button "Send message" at bounding box center [481, 417] width 376 height 32
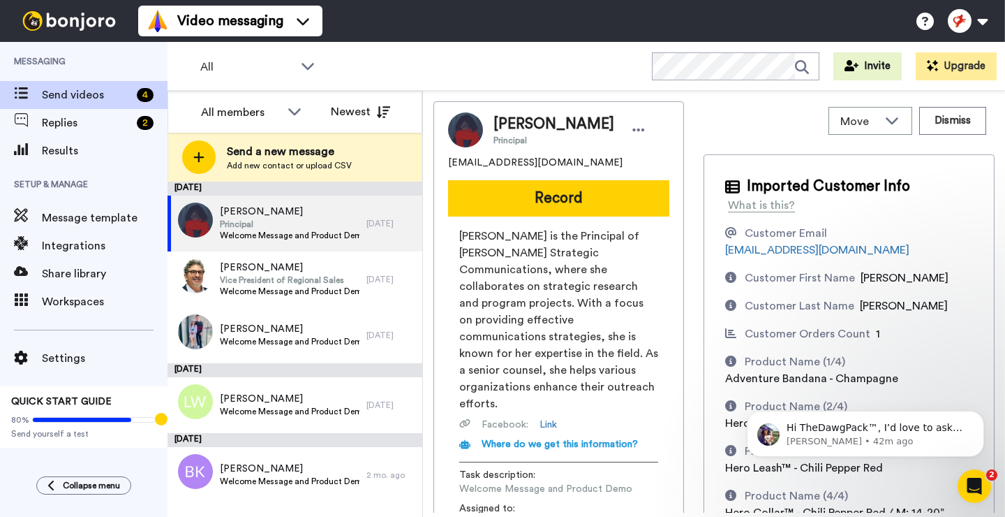
scroll to position [0, 0]
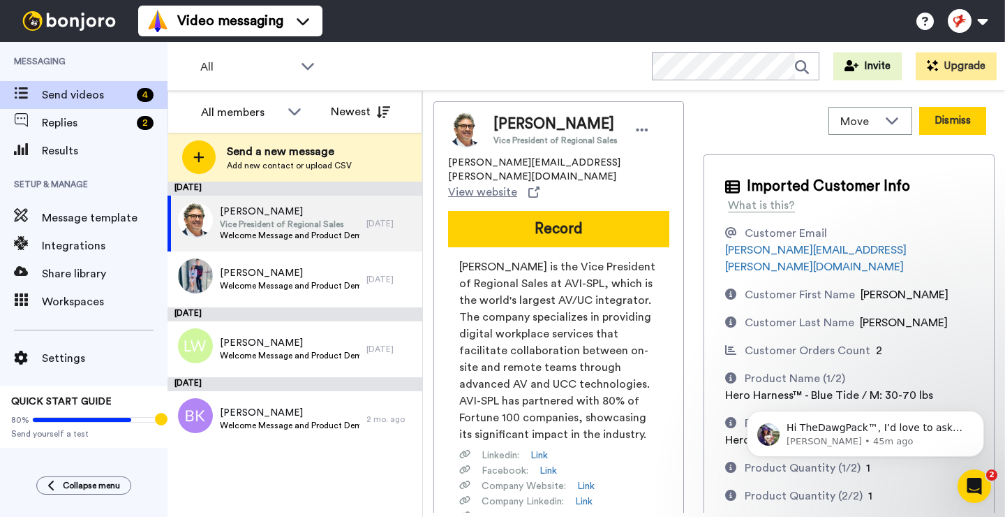
click at [935, 124] on button "Dismiss" at bounding box center [952, 121] width 67 height 28
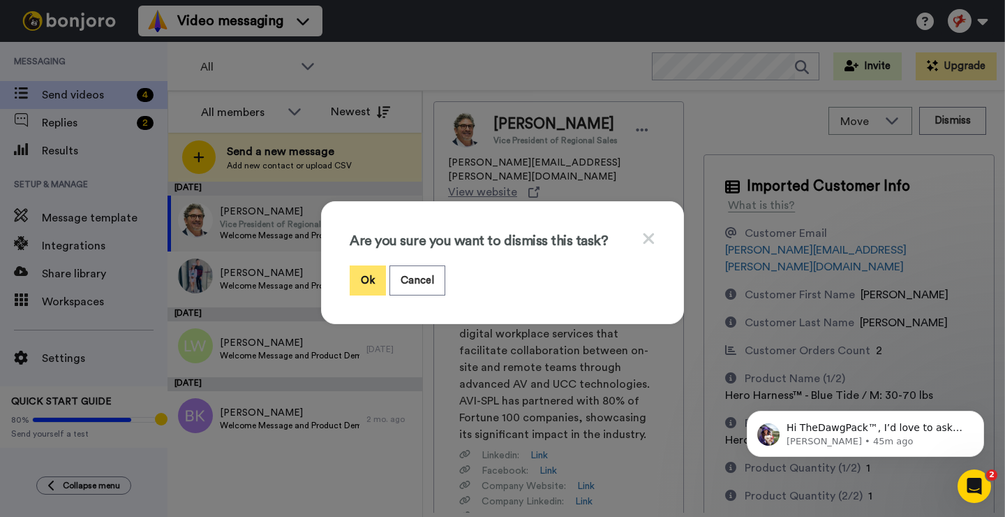
click at [377, 286] on button "Ok" at bounding box center [368, 280] width 36 height 30
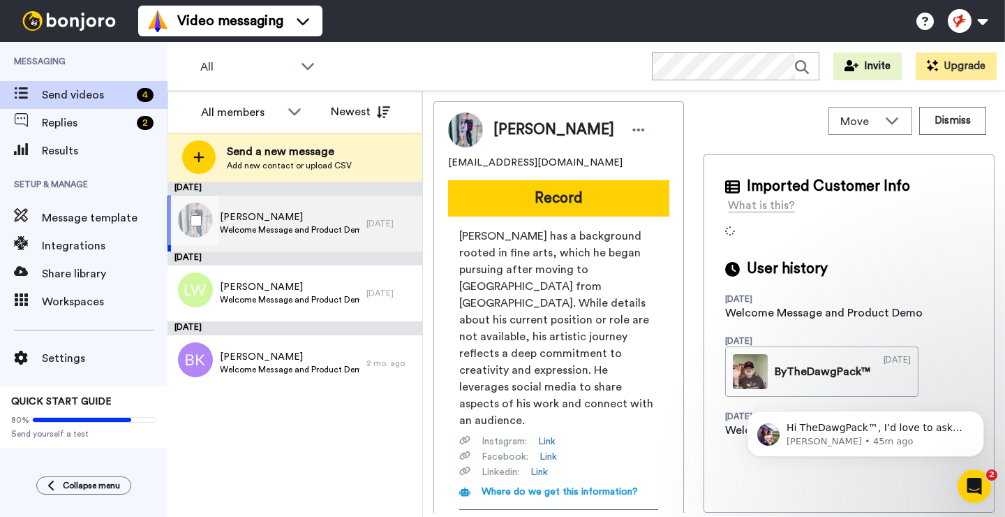
click at [312, 232] on span "Welcome Message and Product Demo" at bounding box center [290, 229] width 140 height 11
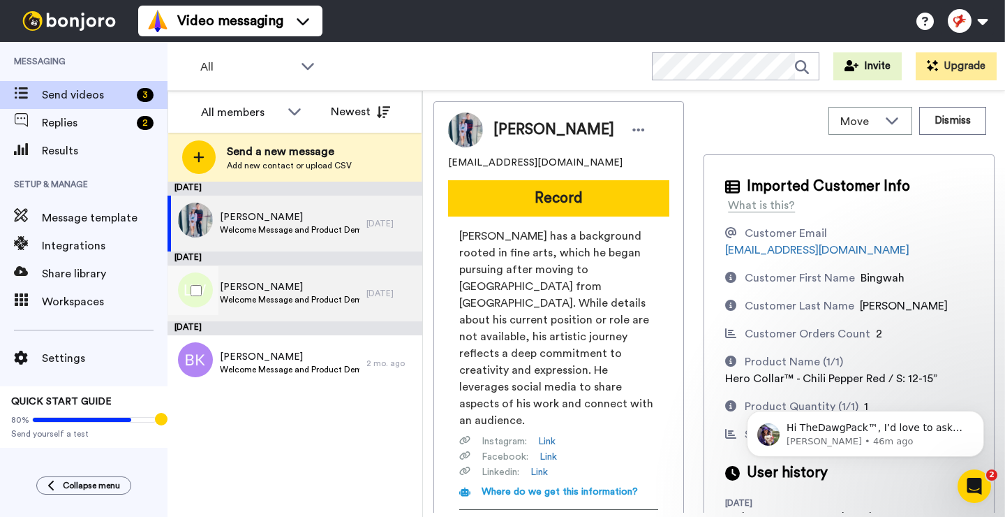
click at [319, 307] on div "[PERSON_NAME] Welcome Message and Product Demo" at bounding box center [267, 293] width 199 height 56
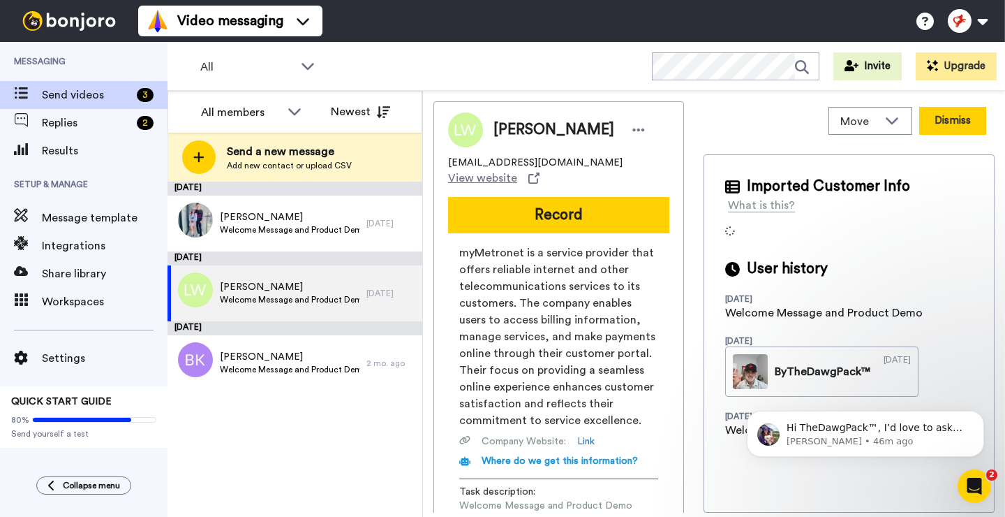
click at [926, 113] on button "Dismiss" at bounding box center [952, 121] width 67 height 28
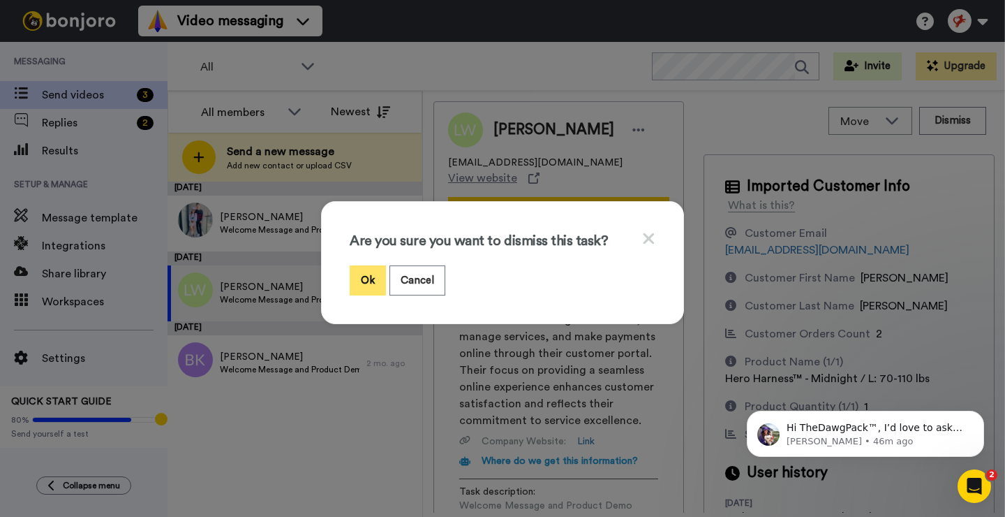
click at [369, 281] on button "Ok" at bounding box center [368, 280] width 36 height 30
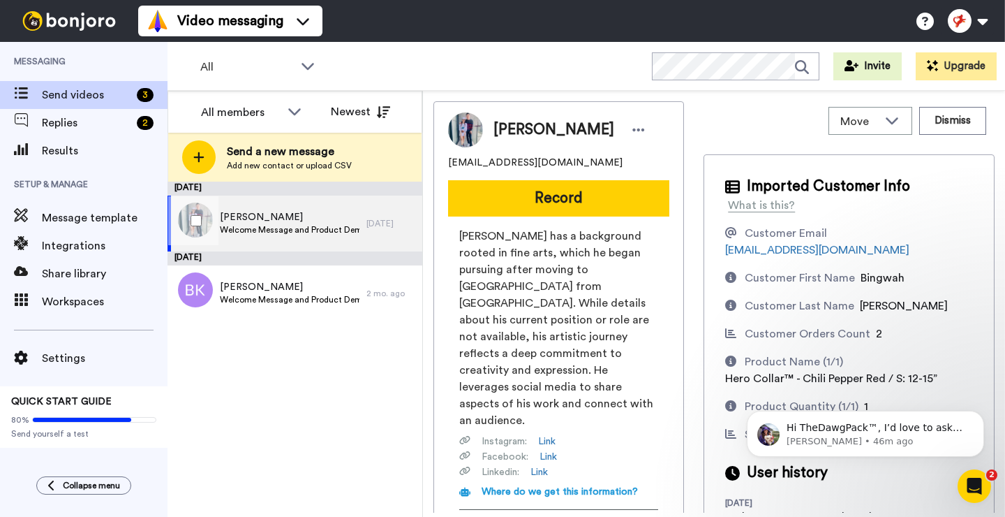
click at [255, 219] on span "[PERSON_NAME]" at bounding box center [290, 217] width 140 height 14
click at [237, 216] on span "[PERSON_NAME]" at bounding box center [290, 217] width 140 height 14
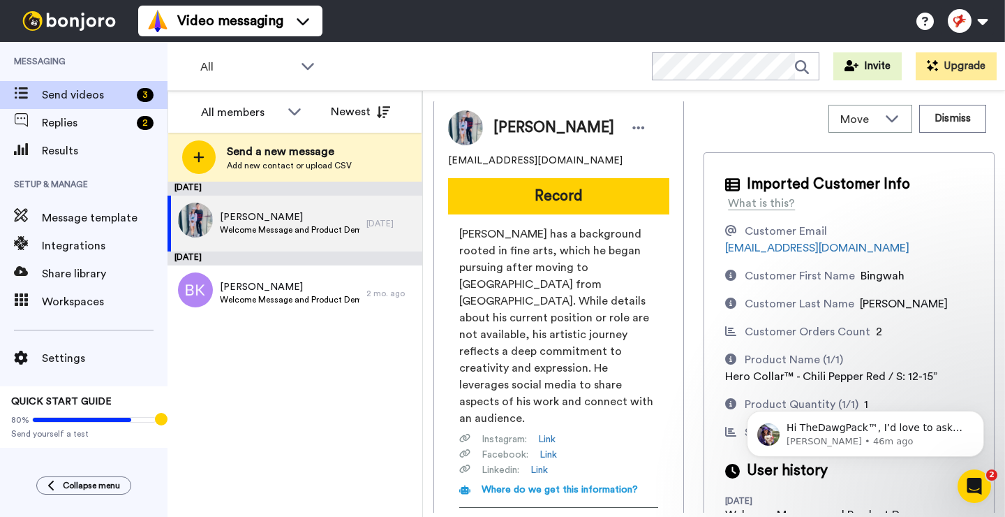
scroll to position [3, 0]
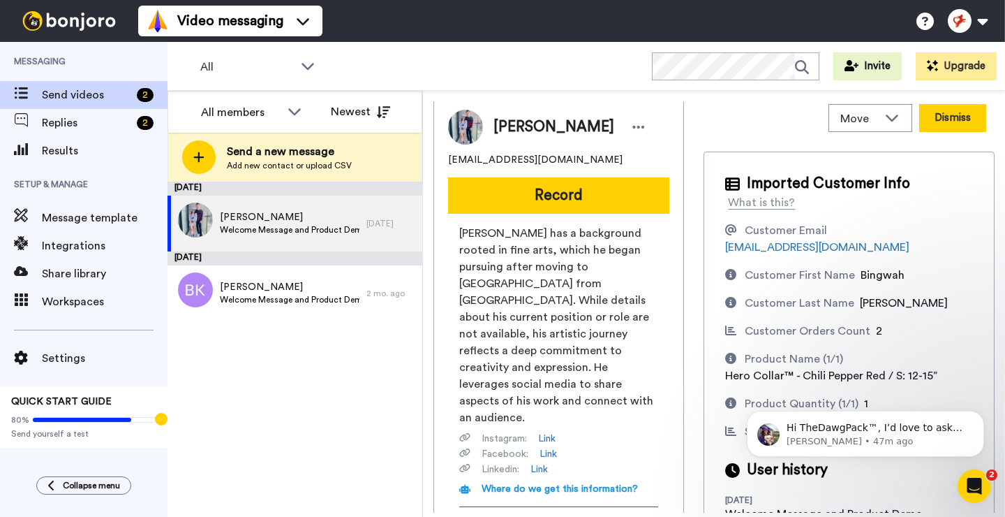
click at [962, 117] on button "Dismiss" at bounding box center [952, 118] width 67 height 28
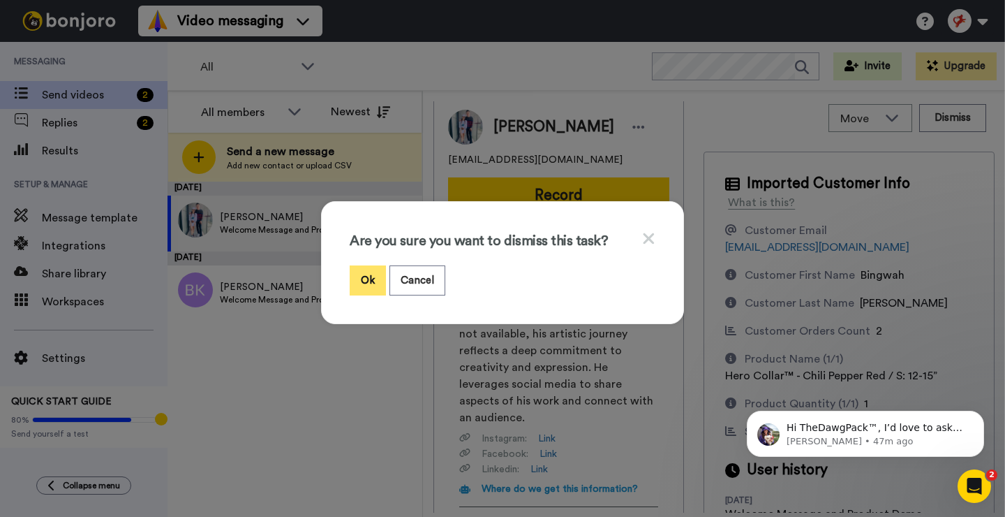
click at [371, 285] on button "Ok" at bounding box center [368, 280] width 36 height 30
